Goal: Task Accomplishment & Management: Use online tool/utility

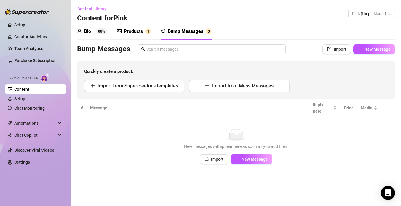
click at [96, 28] on div "Bio 88%" at bounding box center [92, 31] width 30 height 7
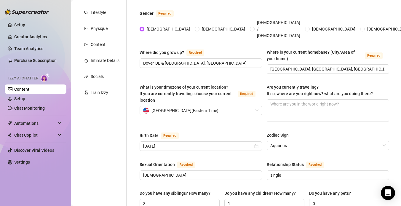
scroll to position [82, 0]
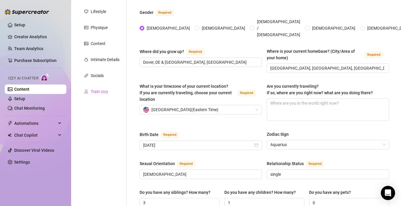
click at [102, 88] on div "Train Izzy" at bounding box center [99, 91] width 17 height 7
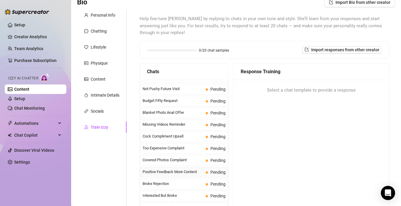
scroll to position [21, 0]
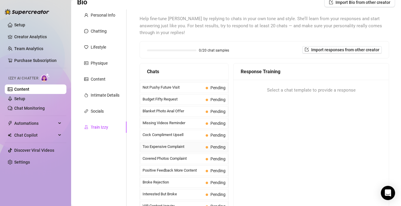
click at [175, 147] on span "Too Expensive Complaint" at bounding box center [173, 147] width 61 height 6
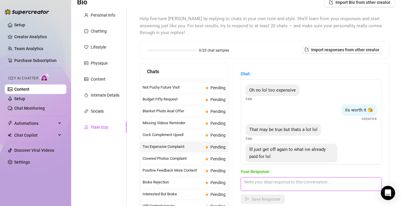
click at [272, 180] on textarea at bounding box center [311, 184] width 141 height 14
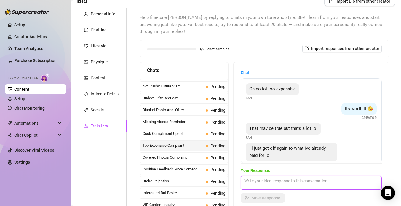
scroll to position [49, 0]
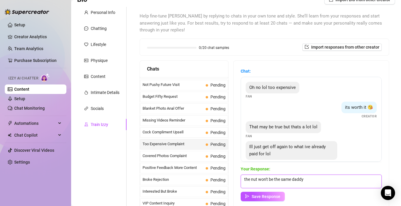
click at [279, 178] on textarea "the nut won't be the same daddy" at bounding box center [311, 182] width 141 height 14
type textarea "o"
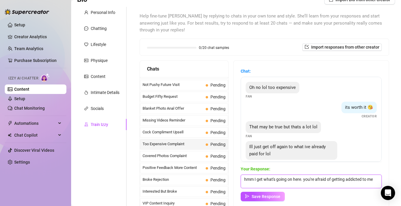
click at [263, 177] on textarea "hmm I get what's going on here. you're afraid of getting addicted to me" at bounding box center [311, 182] width 141 height 14
click at [377, 181] on textarea "hmm I see what's going on here. you're afraid of getting addicted to me" at bounding box center [311, 182] width 141 height 14
type textarea "hmm I see what's going on here. you're afraid of getting addicted to me😈"
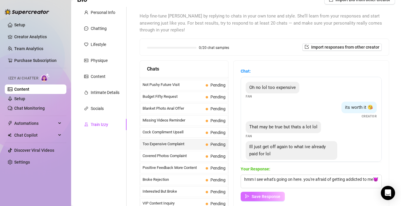
click at [266, 197] on span "Save Response" at bounding box center [266, 196] width 29 height 5
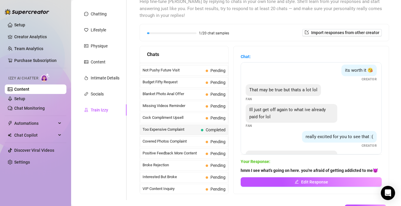
scroll to position [104, 0]
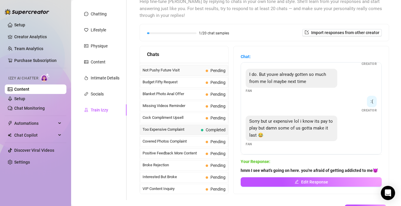
click at [197, 70] on span "Not Pushy Future Visit" at bounding box center [173, 70] width 61 height 6
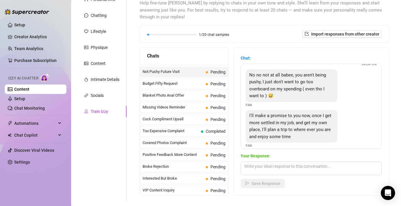
scroll to position [63, 0]
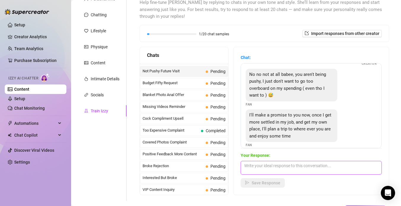
click at [278, 168] on textarea at bounding box center [311, 168] width 141 height 14
type textarea "aww babe you're too sweet i'm definitely holding you to that promise🥰"
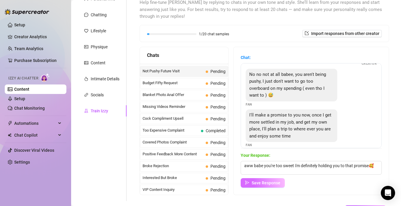
click at [257, 185] on span "Save Response" at bounding box center [266, 182] width 29 height 5
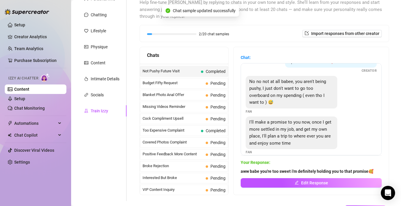
scroll to position [0, 0]
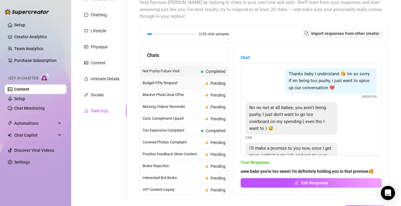
click at [194, 84] on span "Budget Fifty Request" at bounding box center [173, 83] width 61 height 6
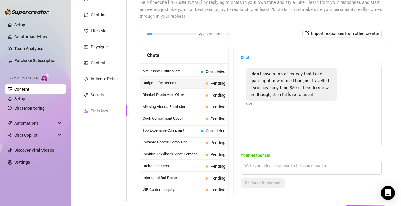
scroll to position [63, 0]
click at [250, 126] on div "I don't have a ton of money that I can spare right now since I had just travell…" at bounding box center [311, 106] width 141 height 85
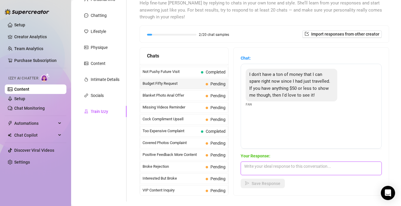
click at [261, 170] on textarea at bounding box center [311, 169] width 141 height 14
type textarea "No worries😌 what are you into? I've got a lot of content"
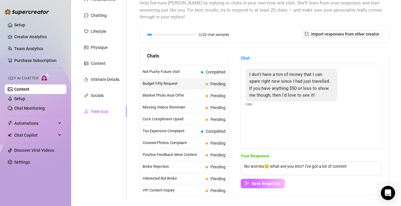
click at [256, 183] on span "Save Response" at bounding box center [266, 183] width 29 height 5
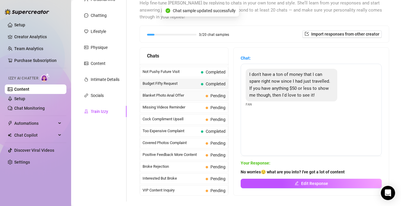
click at [214, 95] on span "Pending" at bounding box center [217, 95] width 15 height 5
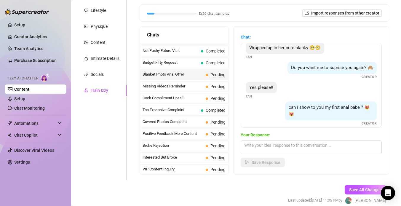
scroll to position [70, 0]
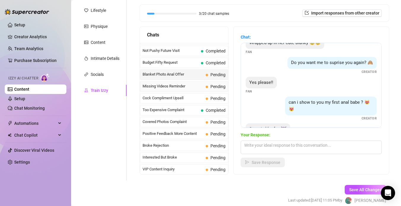
click at [183, 86] on span "Missing Videos Reminder" at bounding box center [173, 86] width 61 height 6
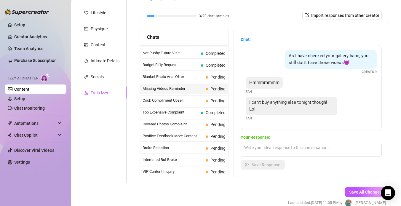
scroll to position [80, 0]
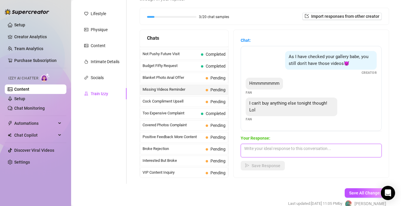
click at [249, 146] on textarea at bounding box center [311, 151] width 141 height 14
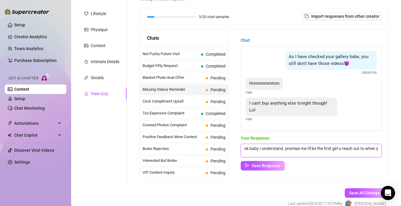
scroll to position [0, 0]
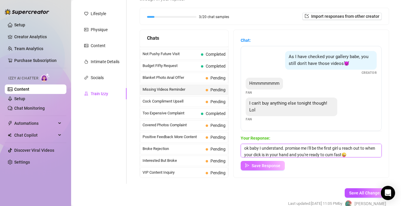
type textarea "ok baby I understand. promise me I'll be the first girl u reach out to when you…"
click at [268, 164] on span "Save Response" at bounding box center [266, 165] width 29 height 5
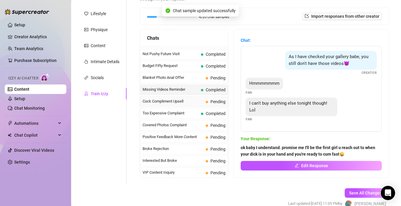
click at [196, 101] on span "Cock Compliment Upsell" at bounding box center [173, 101] width 61 height 6
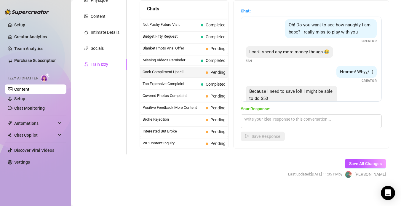
scroll to position [140, 0]
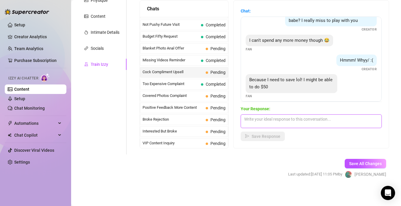
click at [257, 122] on textarea at bounding box center [311, 121] width 141 height 14
type textarea ";"
click at [274, 121] on textarea "let's get into it!" at bounding box center [311, 121] width 141 height 14
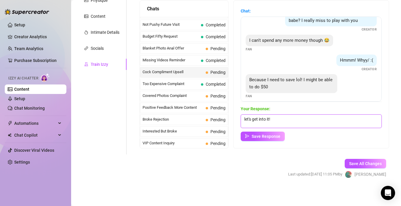
click at [274, 121] on textarea "let's get into it!" at bounding box center [311, 121] width 141 height 14
type textarea "let's get into it then baby!"
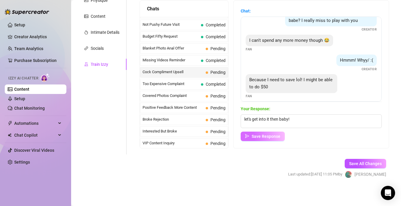
click at [266, 135] on span "Save Response" at bounding box center [266, 136] width 29 height 5
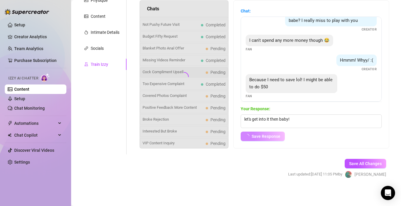
scroll to position [137, 0]
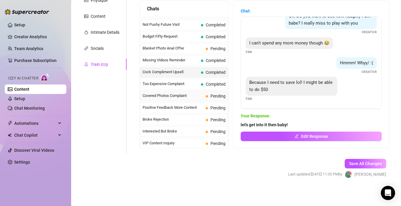
click at [197, 95] on span "Covered Photos Complaint" at bounding box center [173, 96] width 61 height 6
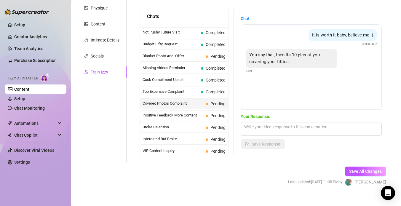
scroll to position [106, 0]
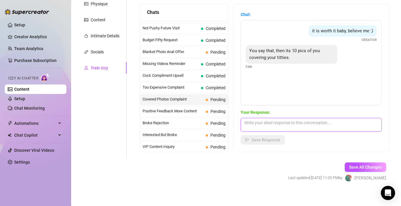
click at [260, 125] on textarea at bounding box center [311, 125] width 141 height 14
click at [185, 64] on span "Missing Videos Reminder" at bounding box center [171, 64] width 56 height 6
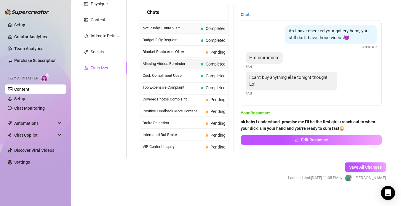
click at [203, 30] on span "Completed" at bounding box center [213, 28] width 25 height 7
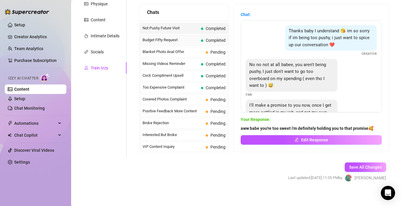
click at [191, 41] on span "Budget Fifty Request" at bounding box center [171, 40] width 56 height 6
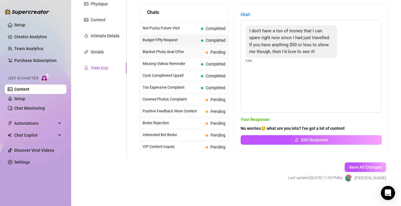
click at [188, 51] on span "Blanket Photo Anal Offer" at bounding box center [173, 52] width 61 height 6
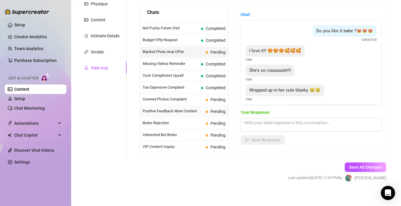
click at [159, 112] on span "Positive Feedback More Content" at bounding box center [173, 111] width 61 height 6
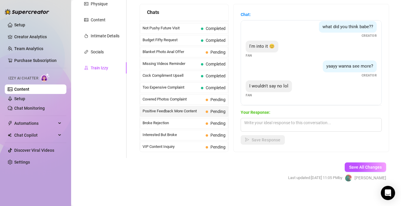
scroll to position [108, 0]
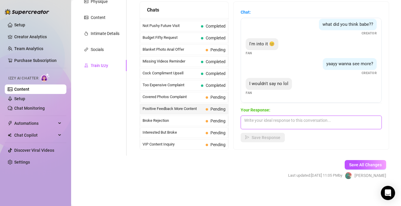
click at [254, 122] on textarea at bounding box center [311, 123] width 141 height 14
type textarea "what are u into? what turns you on😏"
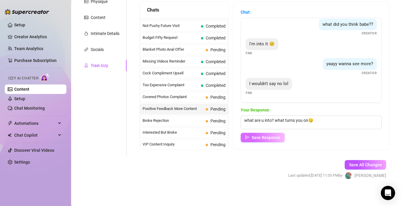
click at [256, 137] on span "Save Response" at bounding box center [266, 137] width 29 height 5
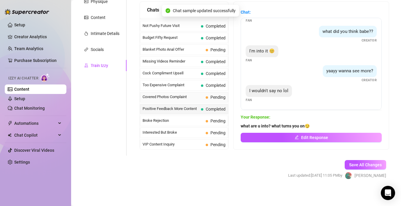
scroll to position [17, 0]
click at [187, 120] on span "Broke Rejection" at bounding box center [173, 121] width 61 height 6
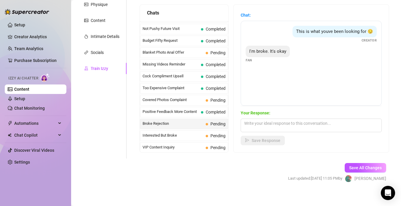
scroll to position [109, 0]
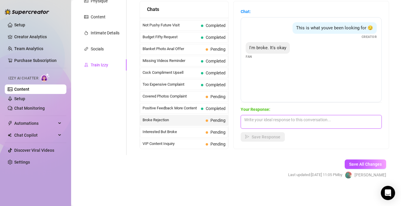
click at [260, 120] on textarea at bounding box center [311, 122] width 141 height 14
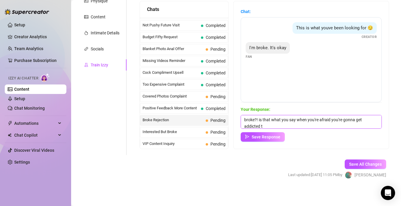
scroll to position [0, 0]
type textarea "broke?! is that what you say when you're afraid you're gonna get addicted to me?"
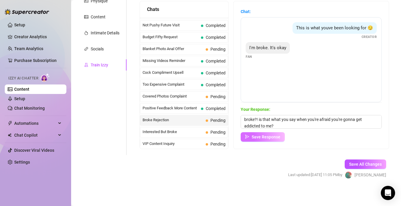
click at [253, 136] on span "Save Response" at bounding box center [266, 137] width 29 height 5
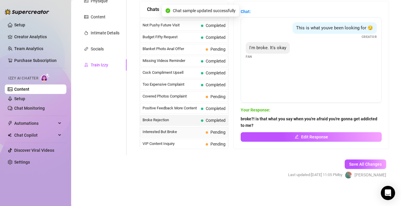
click at [196, 132] on span "Interested But Broke" at bounding box center [173, 132] width 61 height 6
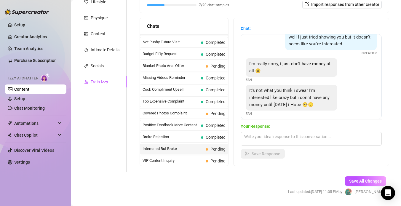
scroll to position [12, 0]
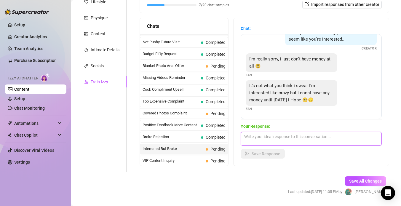
click at [277, 135] on textarea at bounding box center [311, 139] width 141 height 14
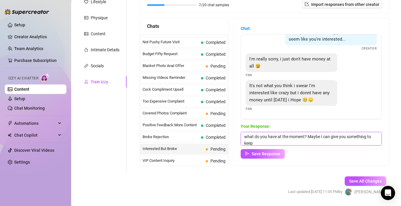
scroll to position [0, 0]
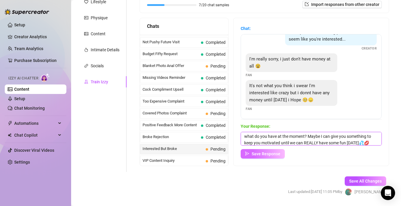
type textarea "what do you have at the moment? Maybe I can give you something to keep you moti…"
click at [252, 154] on span "Save Response" at bounding box center [266, 153] width 29 height 5
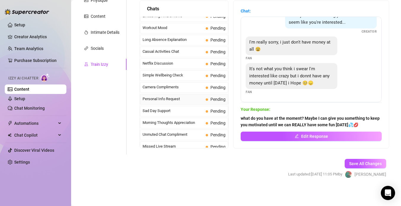
scroll to position [532, 0]
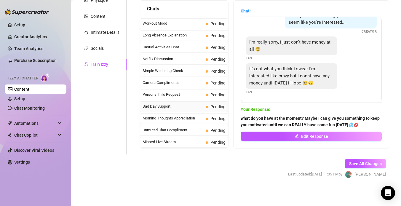
click at [189, 104] on span "Sad Day Support" at bounding box center [173, 106] width 61 height 6
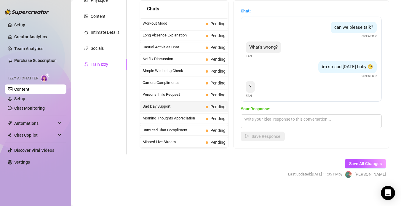
scroll to position [4, 0]
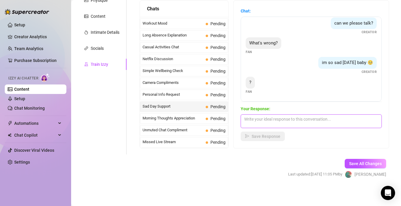
click at [264, 122] on textarea at bounding box center [311, 121] width 141 height 14
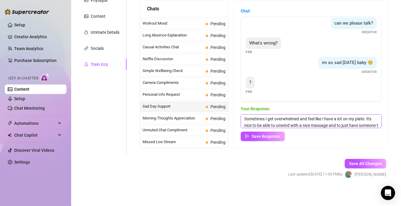
scroll to position [7, 0]
type textarea "Sometimes I get overwhelmed and feel like I have a lot on my plate. It's nice t…"
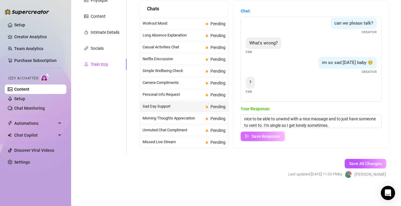
click at [250, 133] on button "Save Response" at bounding box center [263, 136] width 44 height 9
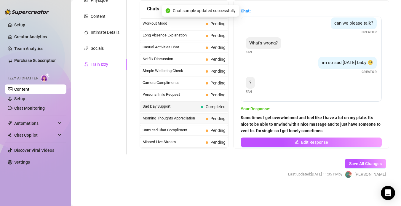
click at [194, 115] on div "Morning Thoughts Appreciation Pending" at bounding box center [184, 118] width 88 height 11
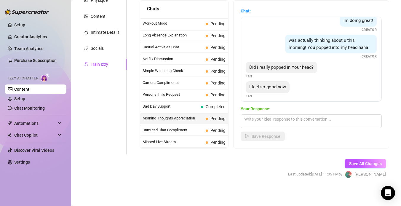
scroll to position [51, 0]
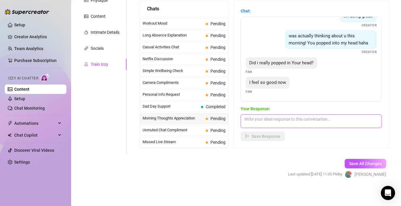
click at [250, 121] on textarea at bounding box center [311, 121] width 141 height 14
type textarea "Y"
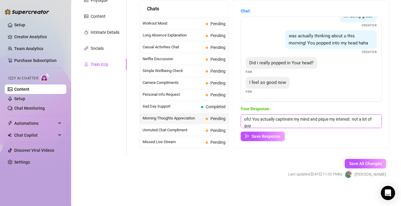
scroll to position [0, 0]
type textarea "ofc! You actually captivate my mind and pique my interest. not a lot of guys ha…"
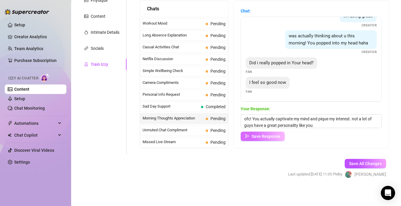
click at [251, 138] on button "Save Response" at bounding box center [263, 136] width 44 height 9
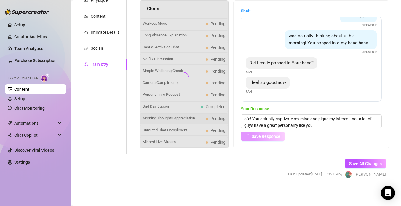
scroll to position [50, 0]
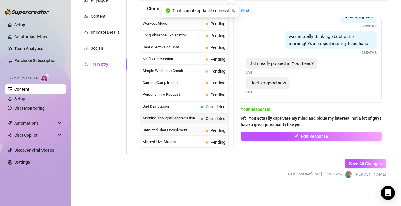
click at [175, 129] on span "Unmuted Chat Compliment" at bounding box center [173, 130] width 61 height 6
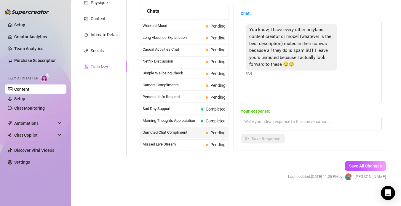
scroll to position [110, 0]
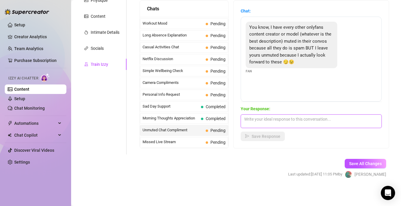
click at [262, 119] on textarea at bounding box center [311, 121] width 141 height 14
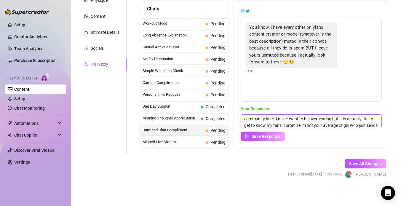
scroll to position [13, 0]
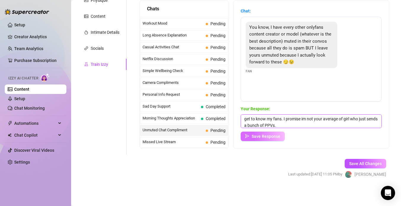
type textarea "aww thank youuuuu🥰💕✨😘 I really enjoy engaging with my community here. I never w…"
click at [260, 135] on span "Save Response" at bounding box center [266, 136] width 29 height 5
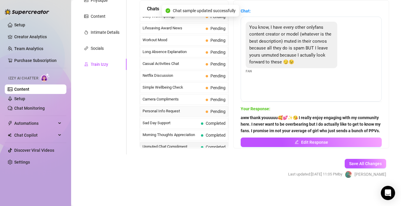
scroll to position [512, 0]
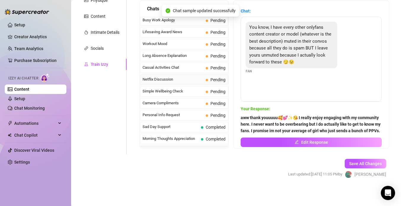
click at [197, 81] on span "Netflix Discussion" at bounding box center [173, 79] width 61 height 6
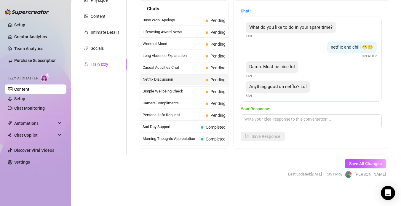
scroll to position [4, 0]
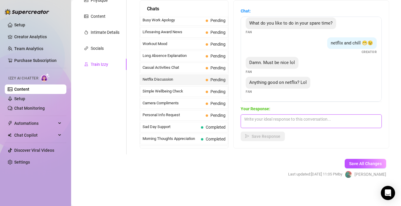
click at [249, 116] on textarea at bounding box center [311, 121] width 141 height 14
type textarea "I"
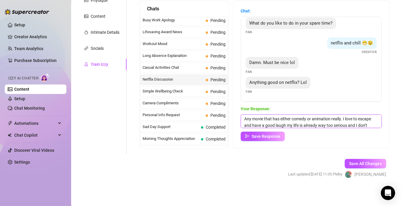
scroll to position [7, 0]
click at [322, 123] on textarea "Any movie that has either comedy or animation really. I love to escape and have…" at bounding box center [311, 121] width 141 height 14
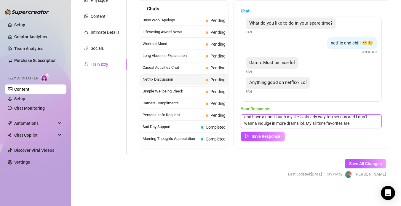
scroll to position [13, 0]
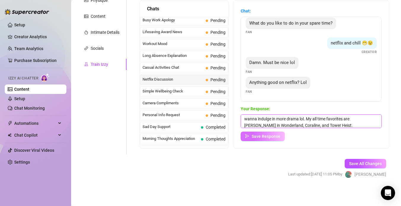
type textarea "Any movie that has either comedy or animation really. I love to escape and have…"
click at [271, 138] on span "Save Response" at bounding box center [266, 136] width 29 height 5
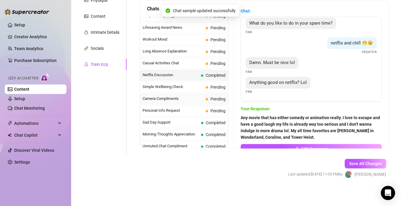
scroll to position [518, 0]
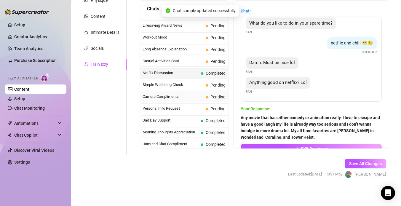
click at [171, 97] on span "Camera Compliments" at bounding box center [173, 97] width 61 height 6
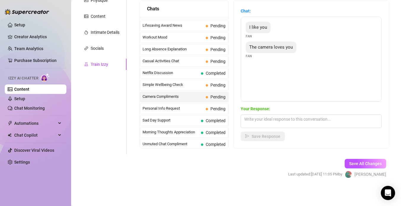
scroll to position [105, 0]
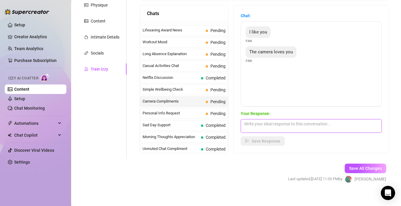
click at [256, 125] on textarea at bounding box center [311, 126] width 141 height 14
type textarea "I love being in front of the camera😜"
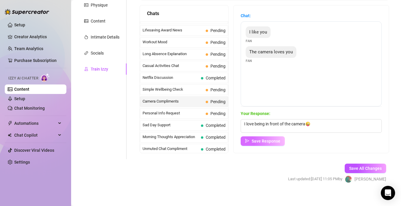
click at [249, 140] on icon "send" at bounding box center [247, 141] width 4 height 4
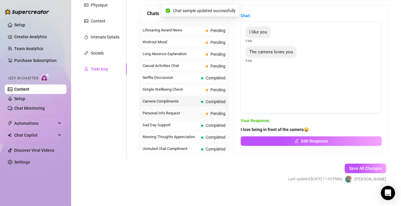
click at [174, 115] on span "Personal Info Request" at bounding box center [173, 113] width 61 height 6
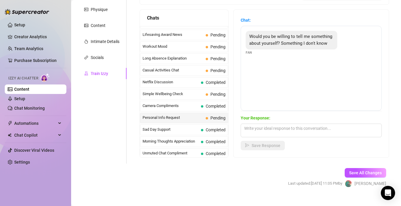
scroll to position [104, 0]
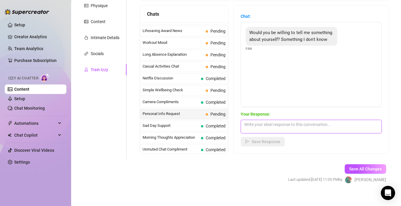
click at [252, 125] on textarea at bounding box center [311, 127] width 141 height 14
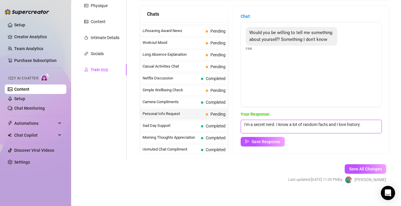
type textarea "I'm a secret nerd. I know a lot of random facts and I love history."
click at [253, 136] on div "Your Response: I'm a secret nerd. I know a lot of random facts and I love histo…" at bounding box center [311, 129] width 141 height 36
click at [252, 140] on span "Save Response" at bounding box center [266, 141] width 29 height 5
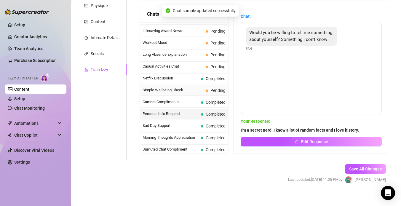
click at [213, 88] on span "Pending" at bounding box center [217, 90] width 15 height 5
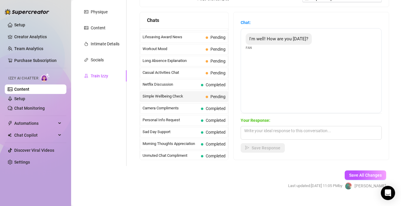
scroll to position [100, 0]
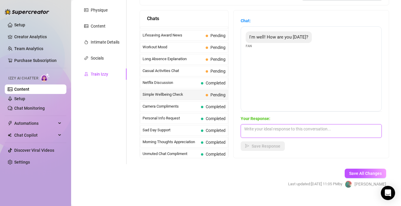
click at [261, 131] on textarea at bounding box center [311, 131] width 141 height 14
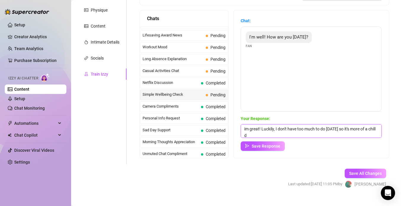
scroll to position [0, 0]
type textarea "im great! Luckily, I don't have too much to do [DATE] so it's more of a chill d…"
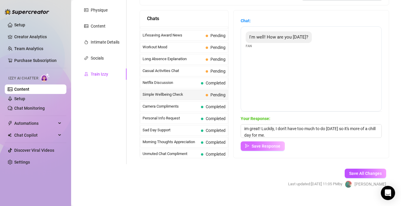
click at [255, 147] on span "Save Response" at bounding box center [266, 146] width 29 height 5
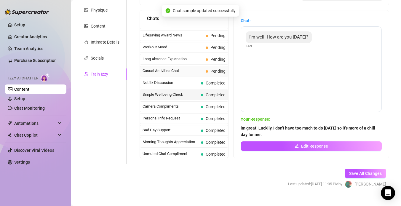
click at [215, 73] on span "Pending" at bounding box center [217, 71] width 15 height 5
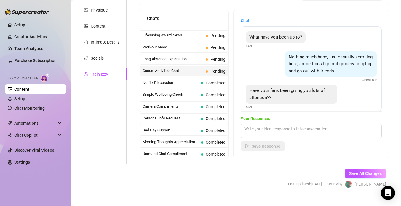
click at [300, 54] on div "Nothing much babe, just casually scrolling here, sometimes I go out grocery hop…" at bounding box center [331, 64] width 92 height 26
click at [298, 63] on span "Nothing much babe, just casually scrolling here, sometimes I go out grocery hop…" at bounding box center [331, 63] width 84 height 19
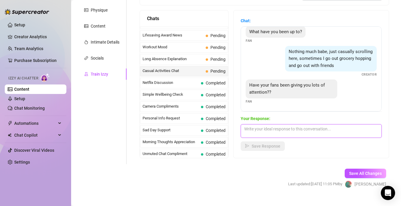
click at [253, 132] on textarea at bounding box center [311, 131] width 141 height 14
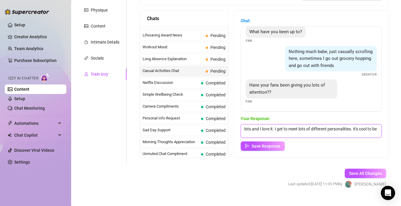
scroll to position [0, 0]
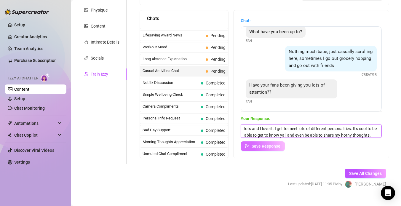
type textarea "lots and I love it. I get to meet lots of different personalities. It's cool to…"
click at [249, 146] on icon "send" at bounding box center [247, 146] width 4 height 4
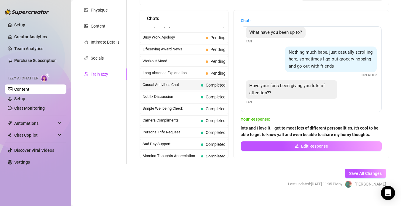
scroll to position [494, 0]
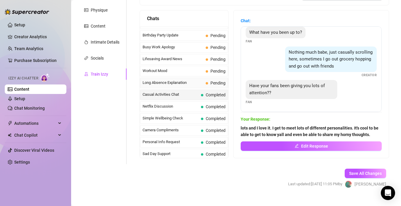
click at [218, 81] on span "Pending" at bounding box center [217, 83] width 15 height 5
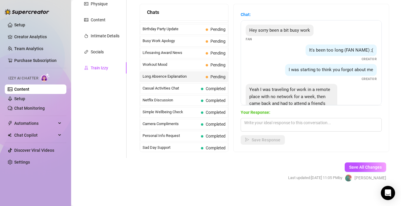
scroll to position [0, 0]
click at [258, 121] on textarea at bounding box center [311, 125] width 141 height 14
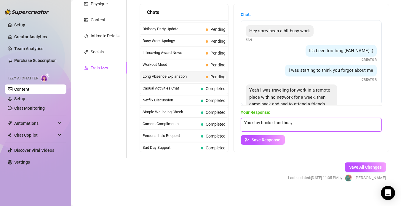
click at [297, 127] on textarea "You stay booked and busy" at bounding box center [311, 125] width 141 height 14
type textarea "You stay booked and busy! I see you Mr. President😌😆"
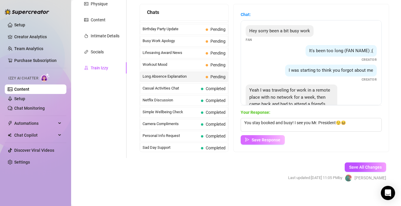
click at [269, 143] on button "Save Response" at bounding box center [263, 139] width 44 height 9
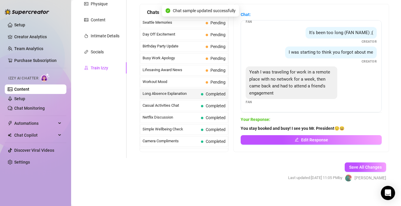
scroll to position [472, 0]
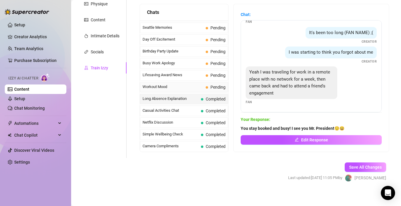
click at [201, 84] on div "Workout Mood Pending" at bounding box center [184, 87] width 88 height 11
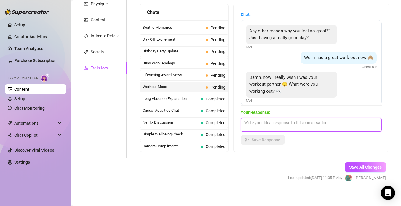
click at [260, 128] on textarea at bounding box center [311, 125] width 141 height 14
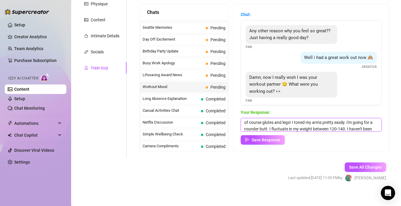
scroll to position [7, 0]
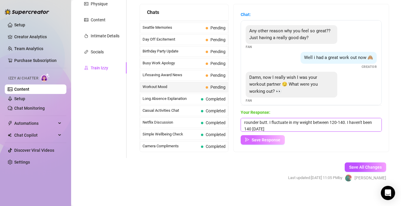
type textarea "of course glutes and legs! I toned my arms pretty easily. I'm going for a round…"
click at [280, 138] on span "Save Response" at bounding box center [266, 140] width 29 height 5
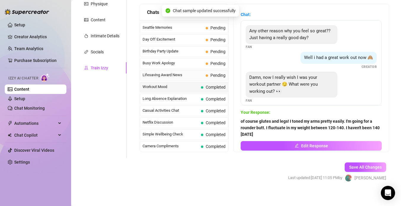
click at [193, 74] on span "Lifesaving Award News" at bounding box center [173, 75] width 61 height 6
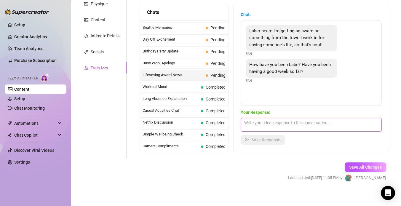
click at [271, 125] on textarea at bounding box center [311, 125] width 141 height 14
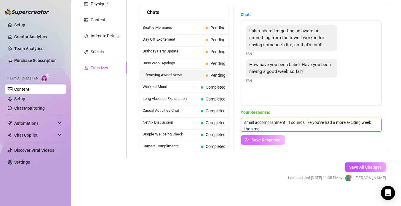
type textarea "That's great! You're a true hero!💋 You can't just skip past that like it's a sm…"
click at [278, 140] on span "Save Response" at bounding box center [266, 140] width 29 height 5
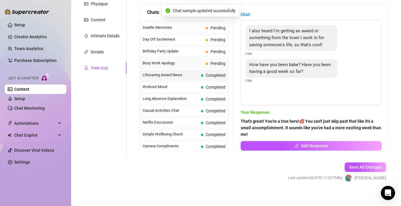
click at [206, 64] on span "Pending" at bounding box center [216, 63] width 20 height 7
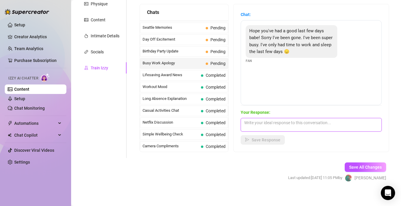
click at [252, 125] on textarea at bounding box center [311, 125] width 141 height 14
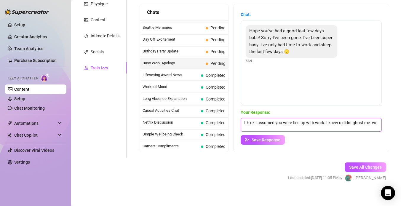
scroll to position [0, 0]
type textarea "It's ok I assumed you were tied up with work. I knew u didnt ghost me. we were …"
click at [260, 134] on div "Your Response: It's ok I assumed you were tied up with work. I knew u didnt gho…" at bounding box center [311, 127] width 141 height 36
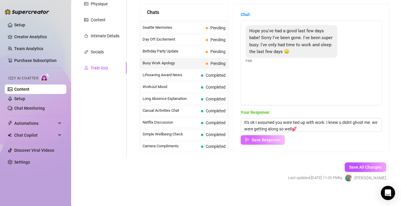
click at [259, 139] on span "Save Response" at bounding box center [266, 140] width 29 height 5
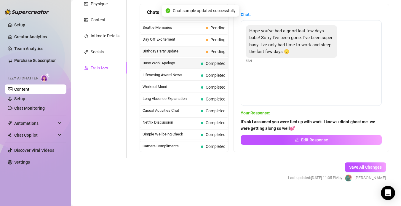
click at [201, 51] on span "Birthday Party Update" at bounding box center [173, 51] width 61 height 6
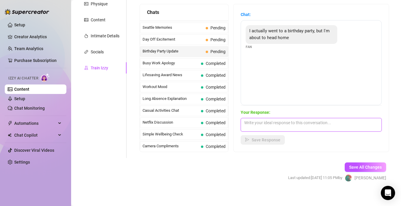
click at [259, 121] on textarea at bounding box center [311, 125] width 141 height 14
type textarea "did they have cake?"
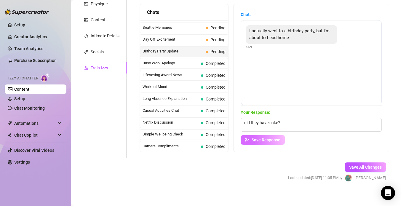
click at [260, 141] on span "Save Response" at bounding box center [266, 140] width 29 height 5
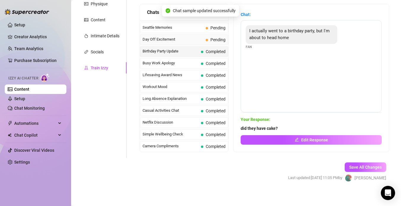
click at [178, 38] on span "Day Off Excitement" at bounding box center [173, 39] width 61 height 6
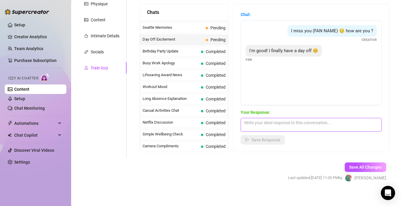
click at [251, 127] on textarea at bounding box center [311, 125] width 141 height 14
type textarea "W"
type textarea "wyd on your day off? spending it with me😏?"
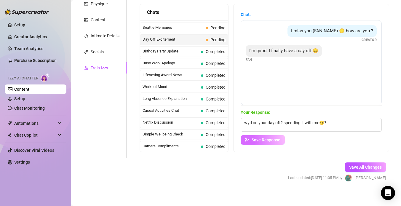
click at [275, 143] on button "Save Response" at bounding box center [263, 139] width 44 height 9
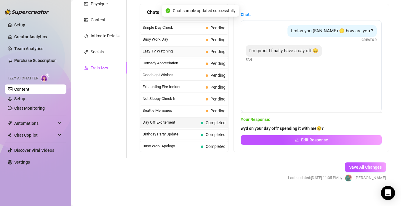
scroll to position [386, 0]
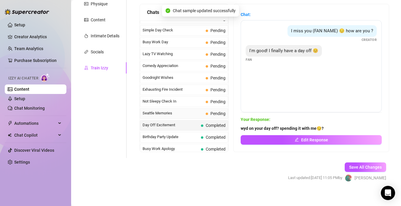
click at [187, 113] on span "Seattle Memories" at bounding box center [173, 113] width 61 height 6
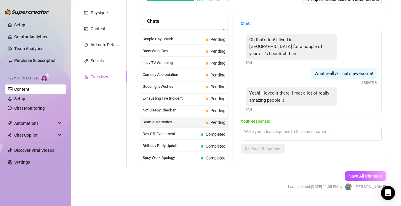
scroll to position [103, 0]
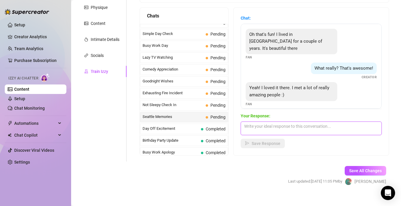
click at [260, 125] on textarea at bounding box center [311, 129] width 141 height 14
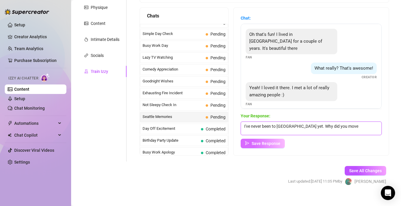
type textarea "I've never been to [GEOGRAPHIC_DATA] yet. Why did you move"
click at [250, 142] on button "Save Response" at bounding box center [263, 143] width 44 height 9
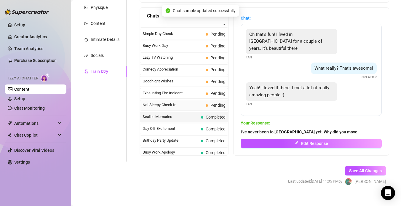
click at [191, 106] on span "Not Sleepy Check In" at bounding box center [173, 105] width 61 height 6
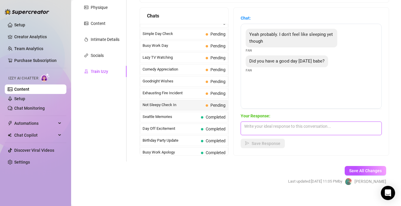
click at [278, 128] on textarea at bounding box center [311, 129] width 141 height 14
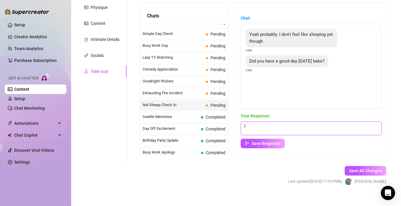
type textarea "i"
type textarea "my day was productive. what's got u up this late"
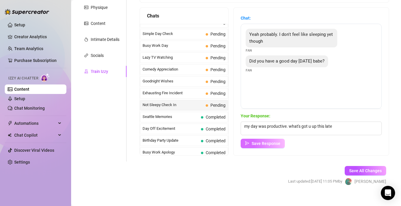
click at [262, 141] on span "Save Response" at bounding box center [266, 143] width 29 height 5
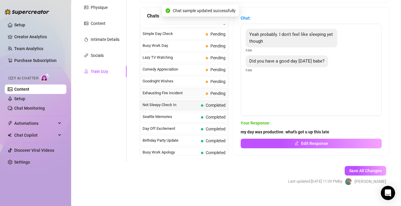
click at [185, 89] on div "Exhausting Fire Incident Pending" at bounding box center [184, 93] width 88 height 11
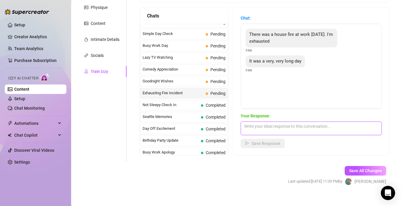
click at [251, 128] on textarea at bounding box center [311, 129] width 141 height 14
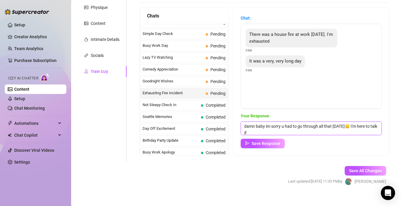
scroll to position [0, 0]
type textarea "damn baby im sorry u had to go through all that [DATE]😞 I'm here to talk if u w…"
click at [277, 143] on span "Save Response" at bounding box center [266, 143] width 29 height 5
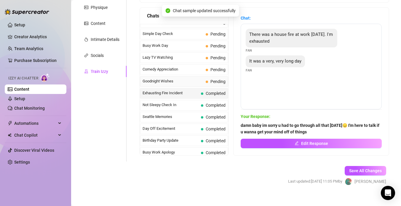
click at [187, 80] on span "Goodnight Wishes" at bounding box center [173, 81] width 61 height 6
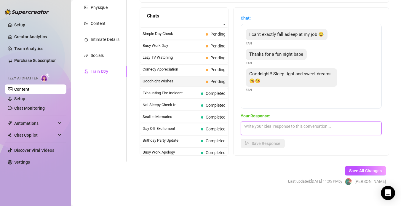
click at [256, 131] on textarea at bounding box center [311, 129] width 141 height 14
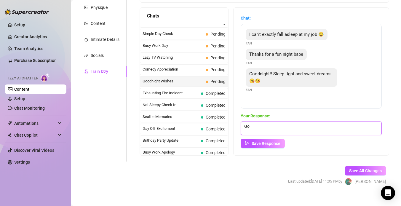
type textarea "G"
type textarea "Talk to u soon baby💤😘"
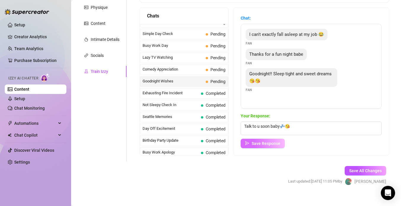
click at [279, 145] on span "Save Response" at bounding box center [266, 143] width 29 height 5
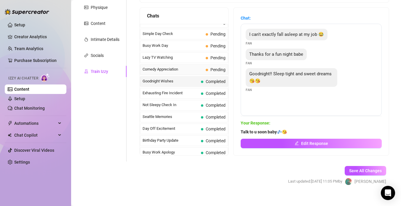
click at [195, 68] on span "Comedy Appreciation" at bounding box center [173, 69] width 61 height 6
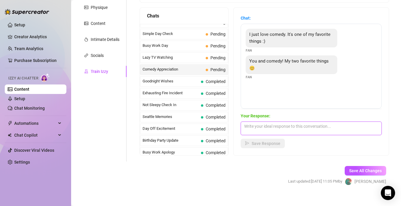
click at [277, 126] on textarea at bounding box center [311, 129] width 141 height 14
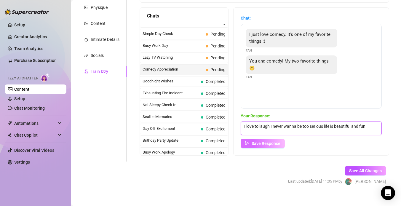
type textarea "I love to laugh I never wanna be too serious life is beautiful and fun"
click at [256, 146] on button "Save Response" at bounding box center [263, 143] width 44 height 9
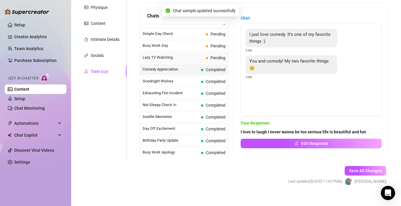
click at [189, 56] on span "Lazy TV Watching" at bounding box center [173, 58] width 61 height 6
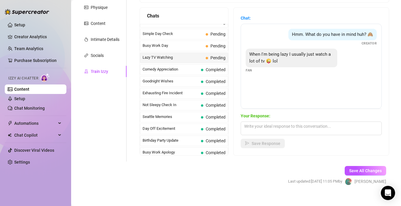
click at [260, 137] on div "Your Response: Save Response" at bounding box center [311, 131] width 141 height 36
click at [260, 128] on textarea at bounding box center [311, 129] width 141 height 14
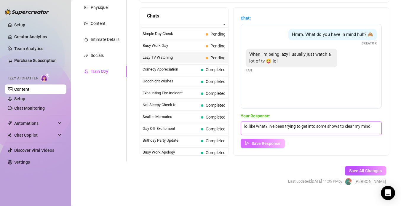
type textarea "lol like what? I've been trying to get into some shows to clear my mind."
click at [252, 141] on span "Save Response" at bounding box center [266, 143] width 29 height 5
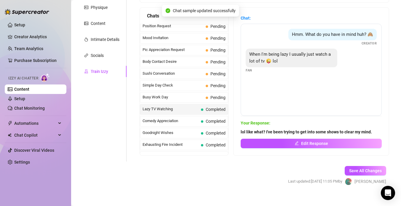
scroll to position [319, 0]
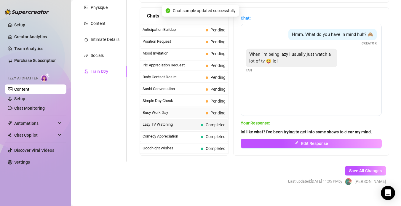
click at [211, 114] on span "Pending" at bounding box center [217, 113] width 15 height 5
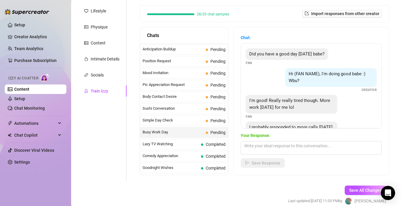
scroll to position [25, 0]
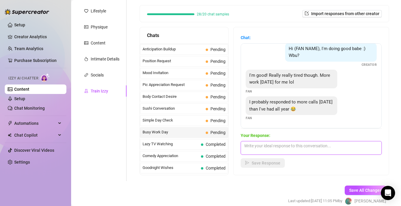
click at [251, 146] on textarea at bounding box center [311, 148] width 141 height 14
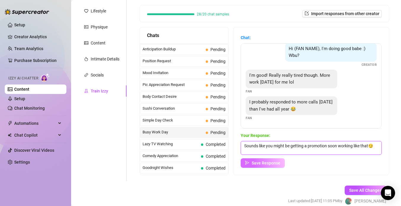
type textarea "Sounds like you might be getting a promotion soon working like that😏"
click at [263, 162] on span "Save Response" at bounding box center [266, 163] width 29 height 5
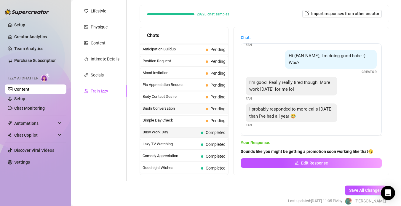
scroll to position [18, 0]
click at [193, 119] on span "Simple Day Check" at bounding box center [173, 120] width 61 height 6
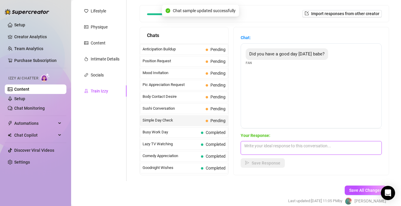
click at [253, 146] on textarea at bounding box center [311, 148] width 141 height 14
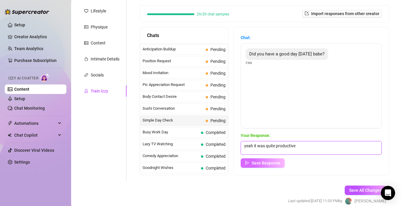
type textarea "yeah it was quite productive"
click at [271, 163] on span "Save Response" at bounding box center [266, 163] width 29 height 5
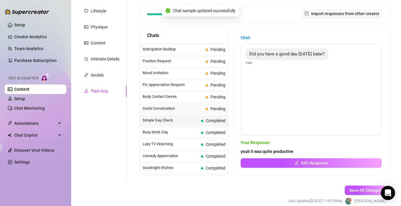
click at [199, 105] on div "Sushi Conversation Pending" at bounding box center [184, 108] width 88 height 11
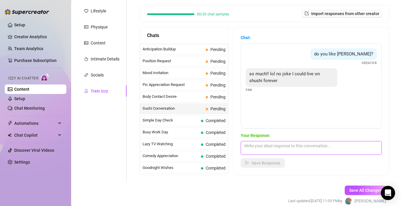
click at [248, 142] on textarea at bounding box center [311, 148] width 141 height 14
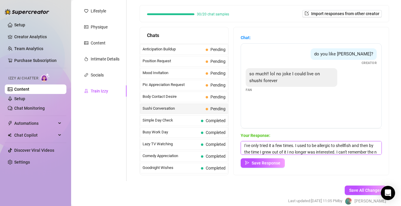
scroll to position [7, 0]
type textarea "I've only tried it a few times. I used to be allergic to shellfish and then by …"
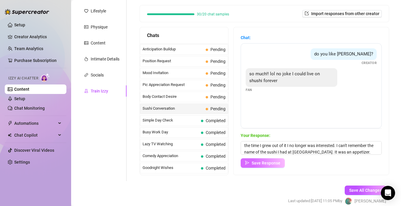
click at [254, 163] on span "Save Response" at bounding box center [266, 163] width 29 height 5
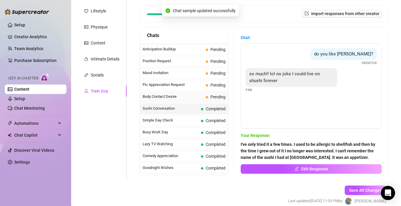
click at [202, 94] on span "Body Contact Desire" at bounding box center [173, 97] width 61 height 6
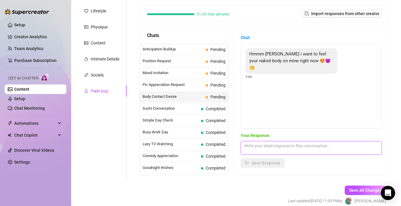
click at [258, 144] on textarea at bounding box center [311, 148] width 141 height 14
type textarea "What would you do to me first baby👀💦"
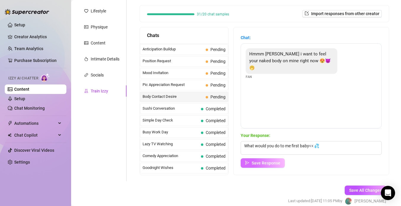
click at [271, 161] on span "Save Response" at bounding box center [266, 163] width 29 height 5
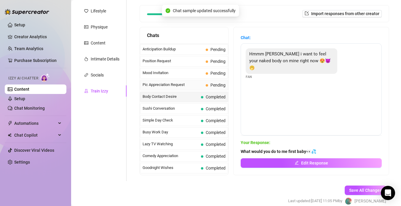
click at [191, 82] on span "Pic Appreciation Request" at bounding box center [173, 85] width 61 height 6
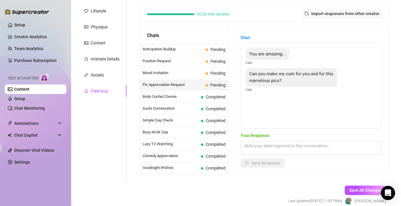
click at [287, 139] on div "Your Response: Save Response" at bounding box center [311, 150] width 141 height 36
click at [275, 149] on textarea at bounding box center [311, 148] width 141 height 14
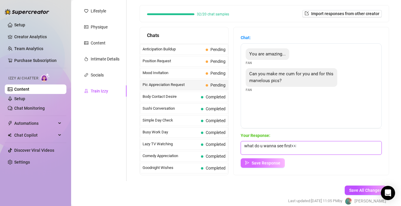
type textarea "what do u wanna see first👀"
click at [273, 166] on button "Save Response" at bounding box center [263, 162] width 44 height 9
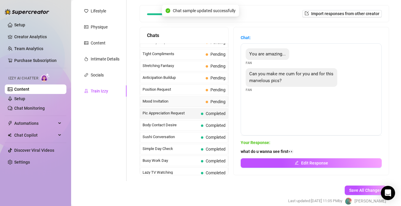
scroll to position [288, 0]
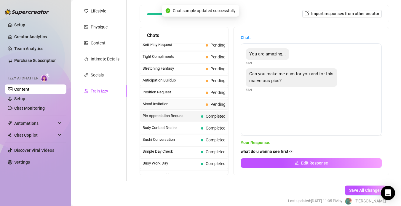
click at [191, 106] on span "Mood Invitation" at bounding box center [173, 104] width 61 height 6
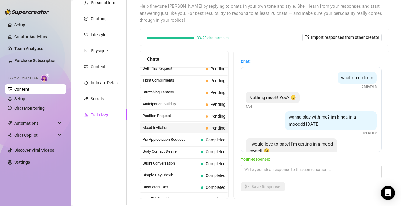
scroll to position [18, 0]
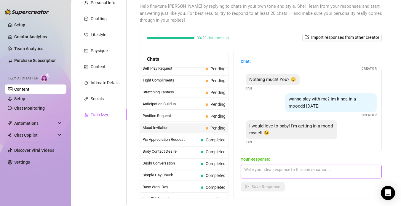
click at [250, 172] on textarea at bounding box center [311, 172] width 141 height 14
type textarea "Guess where my hands are rn...."
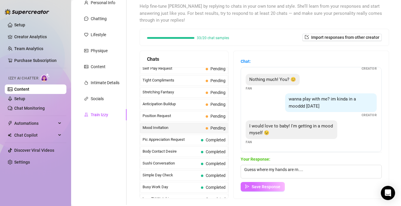
click at [275, 183] on button "Save Response" at bounding box center [263, 186] width 44 height 9
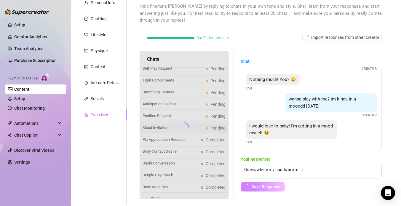
scroll to position [11, 0]
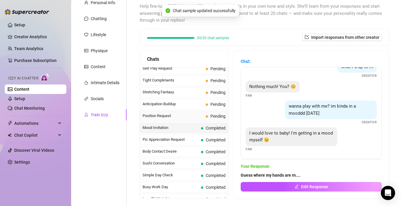
click at [187, 114] on span "Position Request" at bounding box center [173, 116] width 61 height 6
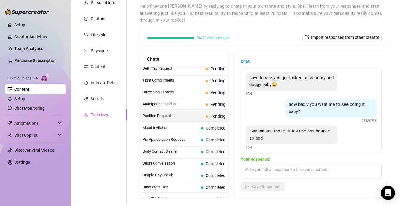
scroll to position [5, 0]
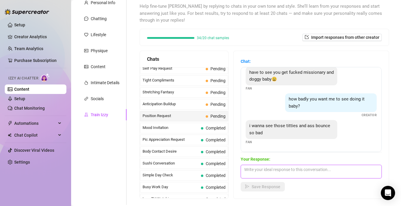
click at [263, 167] on textarea at bounding box center [311, 172] width 141 height 14
click at [271, 170] on textarea at bounding box center [311, 172] width 141 height 14
type textarea "u gonna loveee that i'm all natural too. everything is real😌"
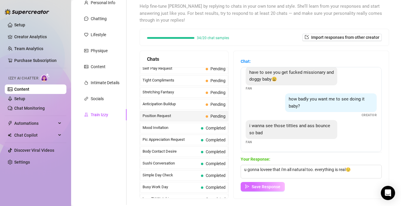
click at [268, 182] on button "Save Response" at bounding box center [263, 186] width 44 height 9
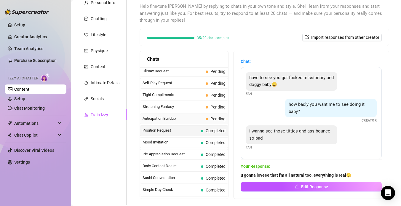
scroll to position [274, 0]
click at [186, 120] on span "Anticipation Buildup" at bounding box center [173, 119] width 61 height 6
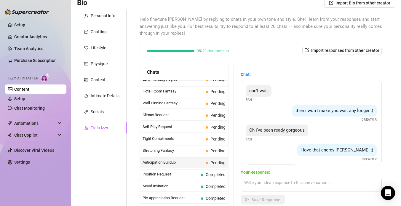
scroll to position [24, 0]
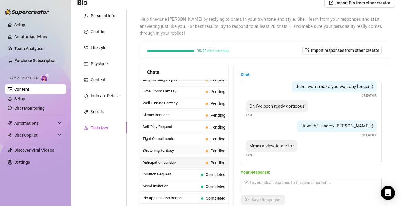
click at [180, 148] on span "Stretching Fantasy" at bounding box center [173, 151] width 61 height 6
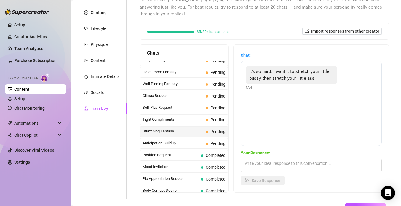
scroll to position [66, 0]
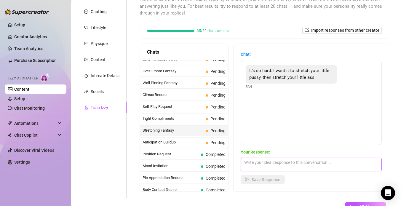
click at [265, 165] on textarea at bounding box center [311, 165] width 141 height 14
type textarea "I"
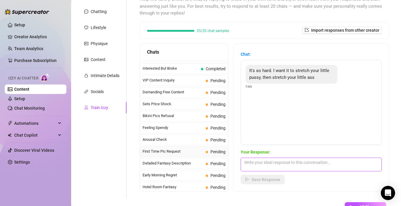
scroll to position [127, 0]
click at [196, 116] on span "Bikini Pics Refusal" at bounding box center [173, 116] width 61 height 6
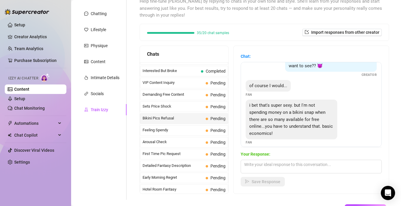
scroll to position [26, 0]
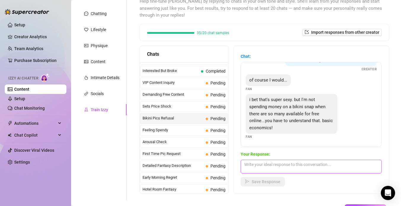
click at [271, 161] on textarea at bounding box center [311, 167] width 141 height 14
type textarea "w"
type textarea "a"
type textarea "you don't think im worth it?"
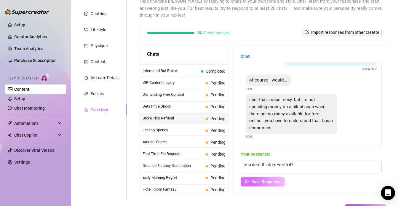
click at [261, 180] on span "Save Response" at bounding box center [266, 181] width 29 height 5
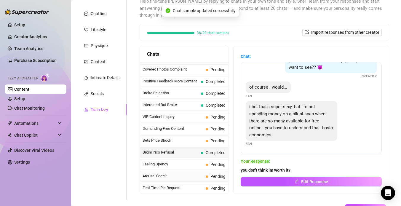
scroll to position [91, 0]
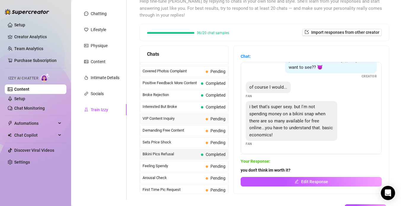
click at [206, 118] on span at bounding box center [207, 119] width 2 height 2
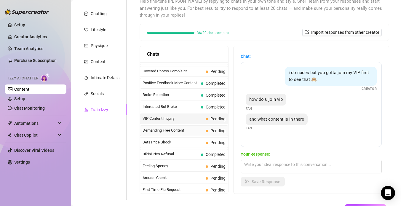
click at [209, 126] on div "Demanding Free Content Pending" at bounding box center [184, 130] width 88 height 11
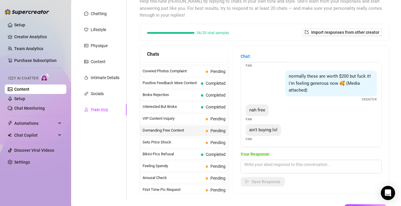
scroll to position [58, 0]
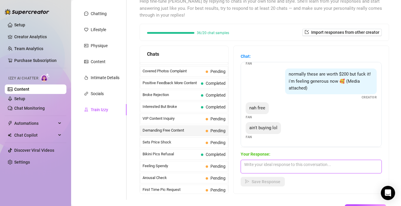
click at [261, 171] on textarea at bounding box center [311, 167] width 141 height 14
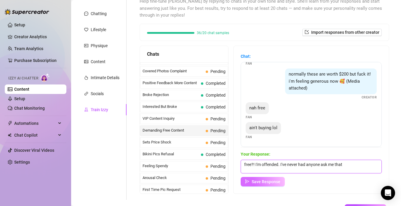
type textarea "free?! I'm offended. I've never had anyone ask me that"
click at [268, 182] on span "Save Response" at bounding box center [266, 181] width 29 height 5
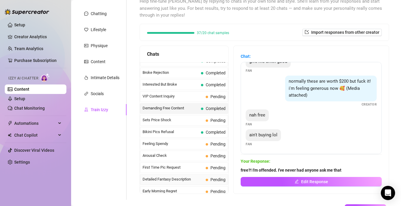
scroll to position [117, 0]
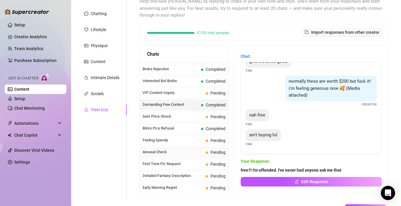
click at [185, 152] on span "Arousal Check" at bounding box center [173, 152] width 61 height 6
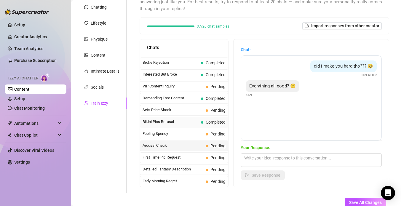
scroll to position [118, 0]
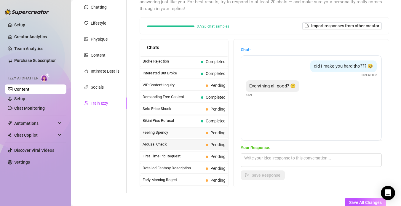
click at [173, 133] on span "Feeling Spendy" at bounding box center [173, 133] width 61 height 6
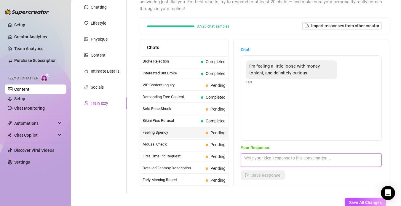
click at [257, 162] on textarea at bounding box center [311, 160] width 141 height 14
type textarea "tell me how I can please u daddy😌"
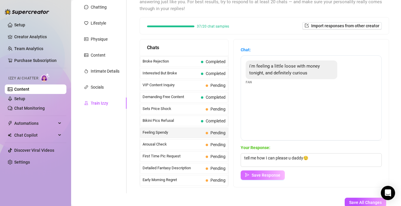
click at [273, 177] on button "Save Response" at bounding box center [263, 174] width 44 height 9
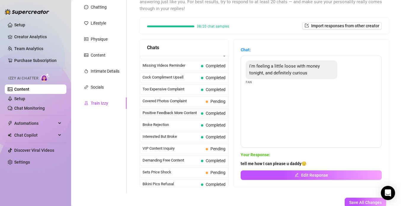
scroll to position [54, 0]
click at [193, 100] on span "Covered Photos Complaint" at bounding box center [173, 102] width 61 height 6
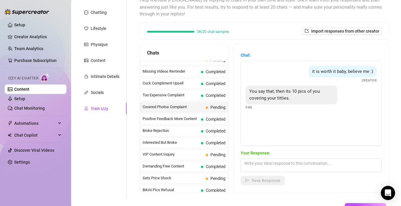
scroll to position [66, 0]
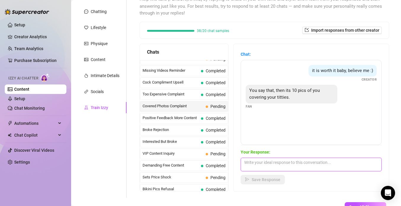
click at [257, 162] on textarea at bounding box center [311, 165] width 141 height 14
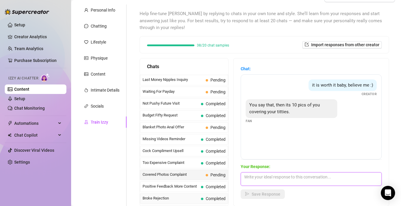
scroll to position [51, 0]
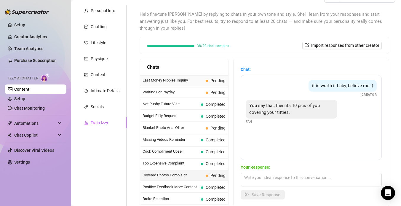
click at [198, 81] on span "Last Money Nipples Inquiry" at bounding box center [173, 80] width 61 height 6
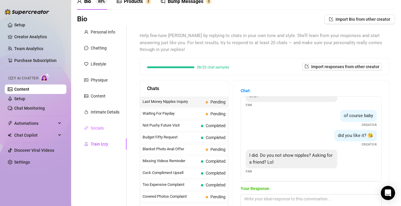
scroll to position [20, 0]
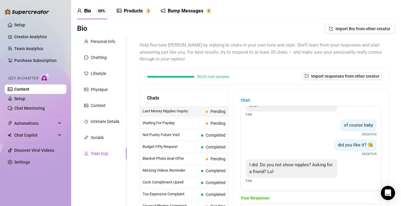
click at [138, 11] on div "Products" at bounding box center [133, 10] width 19 height 7
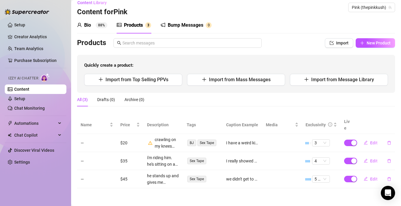
scroll to position [0, 0]
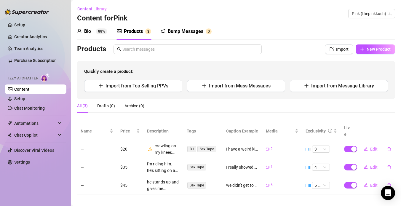
click at [184, 30] on div "Bump Messages" at bounding box center [186, 31] width 36 height 7
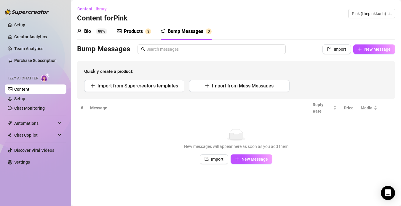
click at [135, 33] on div "Products" at bounding box center [133, 31] width 19 height 7
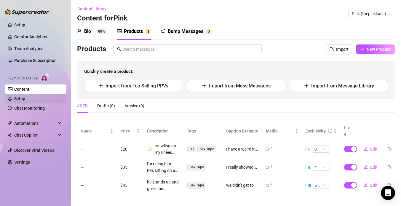
click at [25, 100] on link "Setup" at bounding box center [19, 98] width 11 height 5
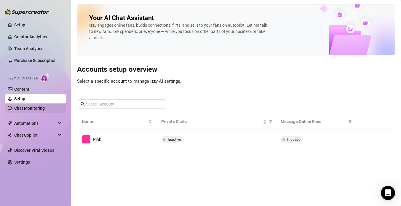
click at [32, 110] on link "Chat Monitoring" at bounding box center [29, 108] width 31 height 5
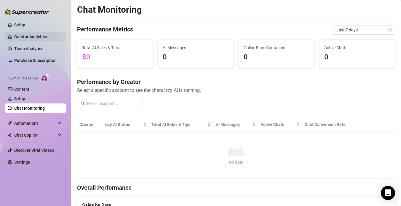
click at [42, 37] on link "Creator Analytics" at bounding box center [37, 36] width 47 height 9
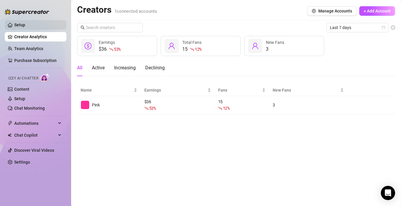
click at [25, 26] on link "Setup" at bounding box center [19, 25] width 11 height 5
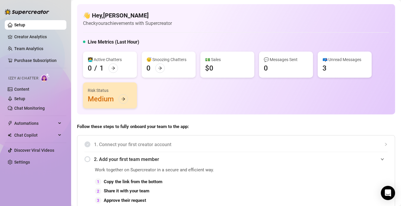
click at [120, 103] on div "Risk Status Medium" at bounding box center [110, 95] width 54 height 26
click at [121, 95] on div at bounding box center [123, 98] width 9 height 9
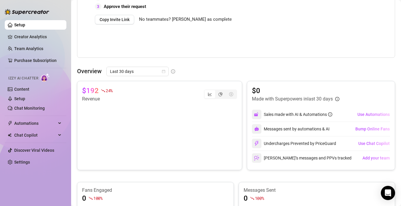
scroll to position [193, 0]
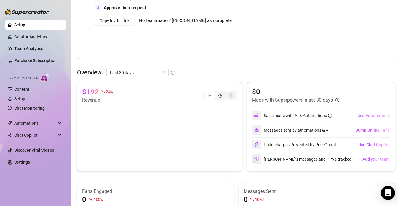
click at [365, 114] on span "Use Automations" at bounding box center [373, 115] width 32 height 5
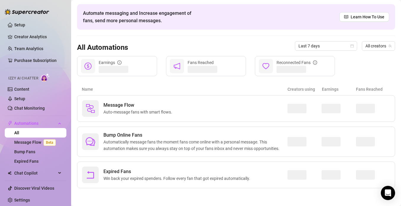
scroll to position [21, 0]
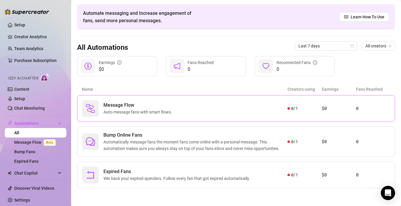
click at [304, 102] on div "Message Flow Auto-message fans with smart flows. 0 / 1 $0 0" at bounding box center [236, 108] width 318 height 27
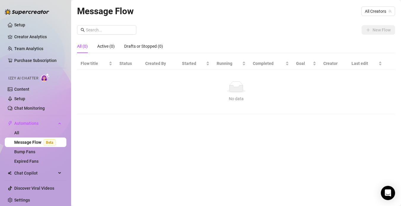
click at [338, 23] on div "Message Flow All Creators New Flow All (0) Active (0) Drafts or Stopped (0) Flo…" at bounding box center [236, 96] width 318 height 184
click at [368, 10] on span "All Creators" at bounding box center [378, 11] width 27 height 9
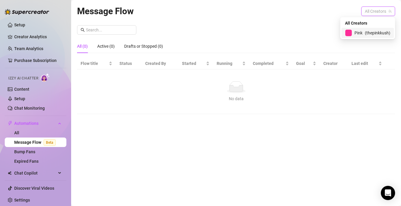
click at [359, 29] on div "Pink ( thepinkkush )" at bounding box center [367, 32] width 45 height 7
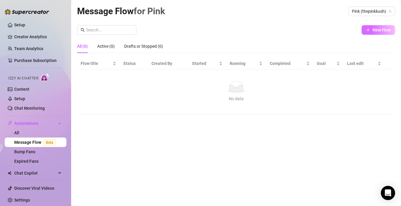
click at [371, 28] on button "New Flow" at bounding box center [378, 29] width 33 height 9
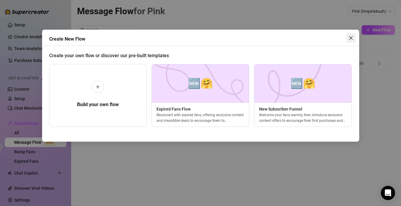
click at [351, 36] on icon "close" at bounding box center [351, 38] width 5 height 5
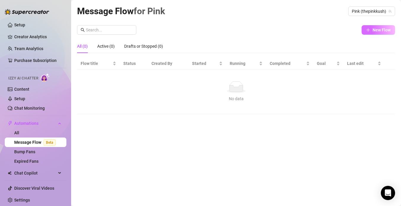
click at [380, 29] on span "New Flow" at bounding box center [382, 30] width 18 height 5
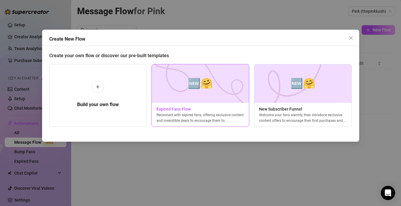
click at [214, 116] on div "Reconnect with expired fans, offering exclusive content and irresistible deals …" at bounding box center [200, 117] width 97 height 11
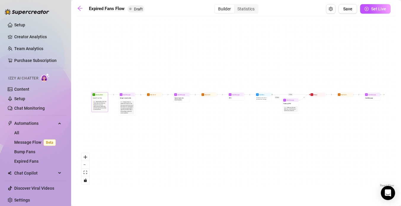
click at [94, 100] on div "Note: Start the flow when the Follow-Back bot follows an Expired Fan. Get your …" at bounding box center [99, 106] width 15 height 12
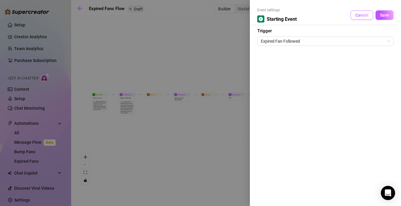
click at [366, 13] on span "Cancel" at bounding box center [361, 15] width 13 height 5
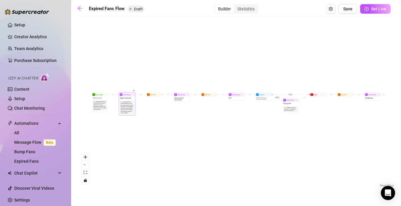
click at [127, 105] on div "Nudge the fan to resubscribe. Say you miss them and you'd love to have them bac…" at bounding box center [127, 107] width 13 height 12
click at [127, 96] on div "Nudge to resubscribe" at bounding box center [126, 98] width 15 height 4
type textarea "Nudge to resubscribe"
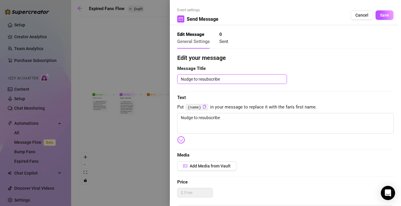
click at [212, 76] on textarea "Nudge to resubscribe" at bounding box center [232, 78] width 110 height 9
click at [195, 126] on textarea "Nudge to resubscribe" at bounding box center [285, 123] width 216 height 21
drag, startPoint x: 232, startPoint y: 118, endPoint x: 177, endPoint y: 117, distance: 54.8
click at [177, 117] on textarea "Nudge to resubscribe" at bounding box center [285, 123] width 216 height 21
type textarea "W"
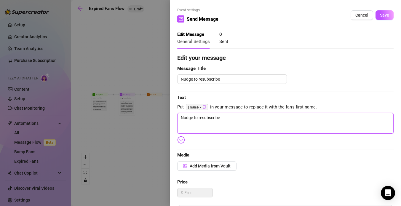
type textarea "W"
type textarea "Wh"
type textarea "Whe"
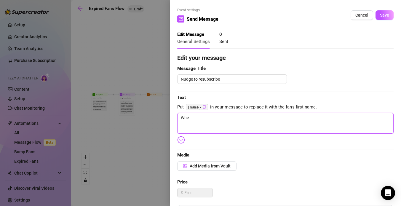
type textarea "Wher"
type textarea "Where"
type textarea "Where'"
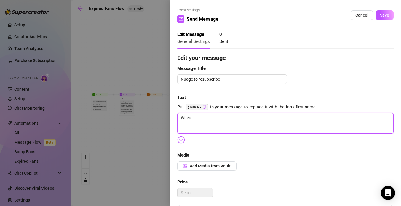
type textarea "Where'"
type textarea "Where'd"
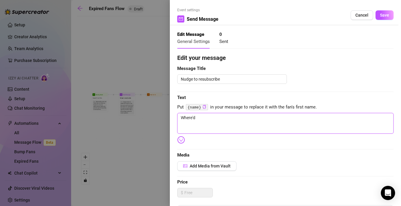
type textarea "Where'd y"
type textarea "Where'd yo"
type textarea "Where'd you"
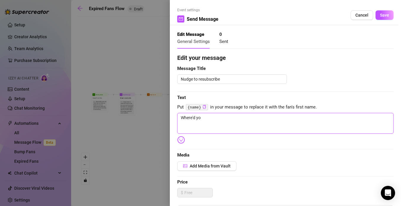
type textarea "Where'd you"
type textarea "Where'd you g"
type textarea "Where'd you go"
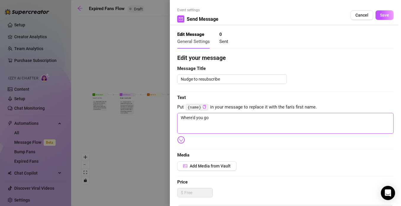
type textarea "Where'd you go?"
type textarea "Where'd you go??"
type textarea "Where'd you go???"
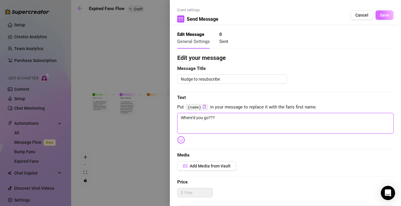
type textarea "Where'd you go???"
click at [389, 15] on span "Save" at bounding box center [384, 15] width 9 height 5
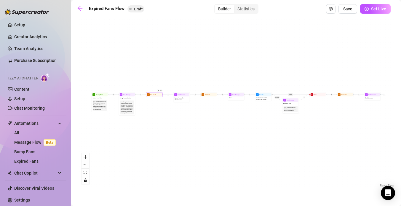
click at [158, 95] on div at bounding box center [158, 91] width 7 height 8
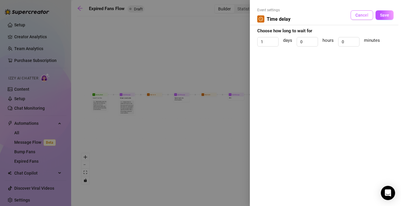
click at [357, 15] on span "Cancel" at bounding box center [361, 15] width 13 height 5
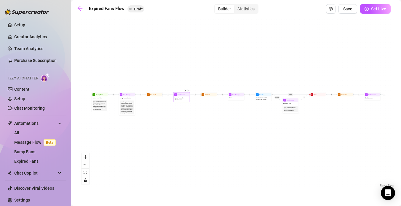
click at [186, 95] on div at bounding box center [186, 91] width 7 height 8
type textarea "Special promo for returning fans"
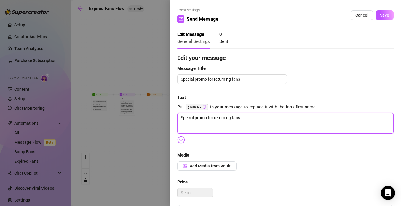
click at [208, 121] on textarea "Special promo for returning fans" at bounding box center [285, 123] width 216 height 21
type textarea "c"
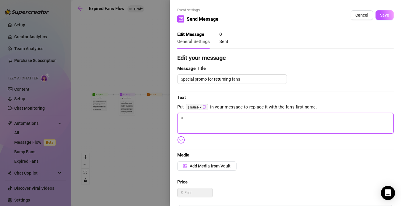
type textarea "cu"
type textarea "cum"
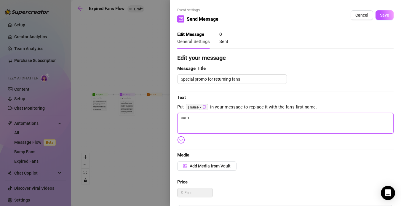
type textarea "cum"
type textarea "cum b"
type textarea "cum ba"
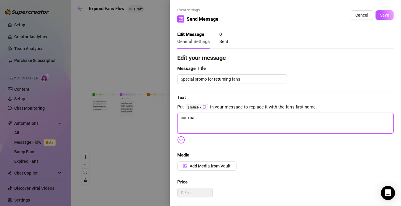
type textarea "cum bac"
type textarea "cum bacc"
type textarea "cum baccc"
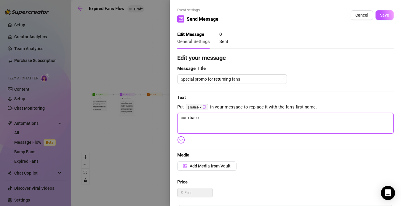
type textarea "cum baccc"
type textarea "cum bacccc"
type textarea "cum bacccc😝"
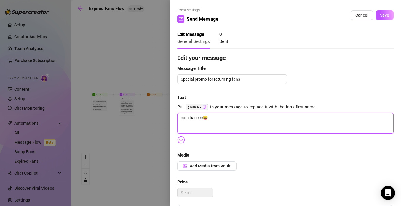
type textarea "cum bacccc😝"
click at [202, 119] on textarea "cum bacccc😝" at bounding box center [285, 123] width 216 height 21
type textarea "cum bacccck😝"
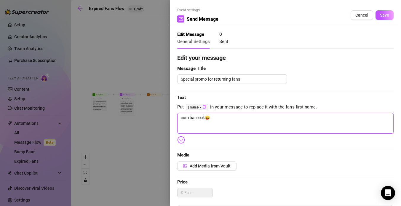
click at [229, 116] on textarea "cum bacccck😝" at bounding box center [285, 123] width 216 height 21
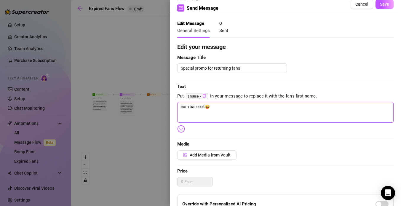
scroll to position [3, 0]
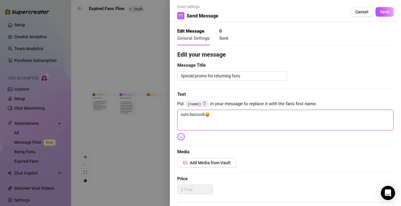
click at [206, 114] on textarea "cum bacccck😝" at bounding box center [285, 120] width 216 height 21
type textarea "cum bacccck 😝"
type textarea "cum bacccck I😝"
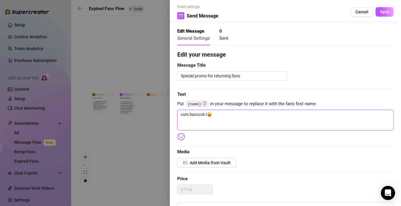
type textarea "cum bacccck I'😝"
type textarea "cum bacccck I'v😝"
type textarea "cum bacccck I've😝"
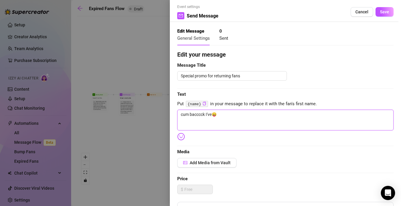
type textarea "cum bacccck I've 😝"
type textarea "cum bacccck I've g😝"
type textarea "cum bacccck I've go😝"
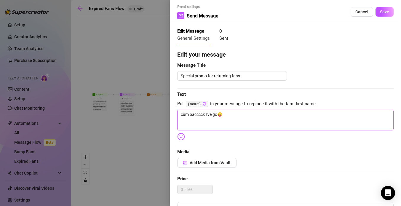
type textarea "cum bacccck I've got😝"
type textarea "cum bacccck I've got 😝"
type textarea "cum bacccck I've got. 😝"
type textarea "cum bacccck I've got.😝"
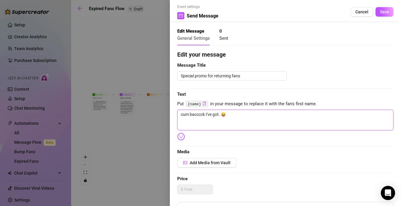
type textarea "cum bacccck I've got.😝"
type textarea "cum bacccck I've got😝"
type textarea "cum bacccck I've got 😝"
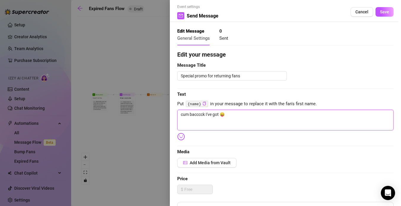
type textarea "cum bacccck I've got a😝"
type textarea "cum bacccck I've got a 😝"
type textarea "cum bacccck I've got a s😝"
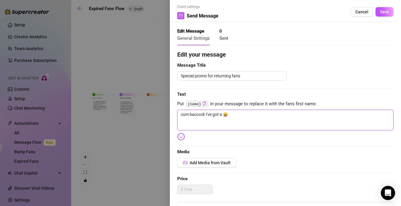
type textarea "cum bacccck I've got a s😝"
type textarea "cum bacccck I've got a sp😝"
type textarea "cum bacccck I've got a spe😝"
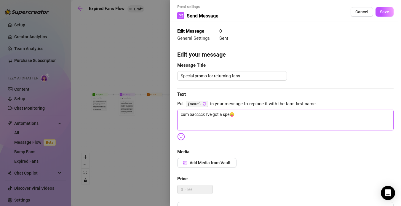
type textarea "cum bacccck I've got a spec😝"
type textarea "cum bacccck I've got a speci😝"
type textarea "cum bacccck I've got a specia😝"
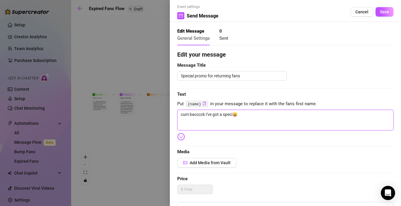
type textarea "cum bacccck I've got a specia😝"
type textarea "cum bacccck I've got a special😝"
type textarea "cum bacccck I've got a special 😝"
type textarea "cum bacccck I've got a special s😝"
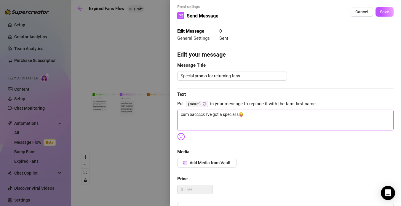
type textarea "cum bacccck I've got a special su😝"
type textarea "cum bacccck I've got a special sur😝"
type textarea "cum bacccck I've got a special surp😝"
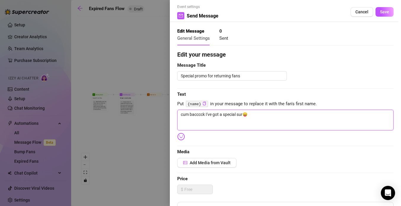
type textarea "cum bacccck I've got a special surp😝"
type textarea "cum bacccck I've got a special surpr😝"
type textarea "cum bacccck I've got a special surpri😝"
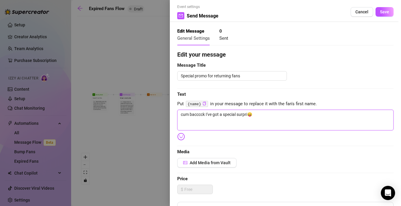
type textarea "cum bacccck I've got a special surpris😝"
type textarea "cum bacccck I've got a special surprise😝"
type textarea "cum bacccck I've got a special surprise 😝"
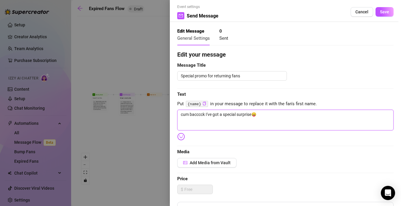
type textarea "cum bacccck I've got a special surprise 😝"
type textarea "cum bacccck I've got a special surprise f😝"
type textarea "cum bacccck I've got a special surprise fo😝"
type textarea "cum bacccck I've got a special surprise for😝"
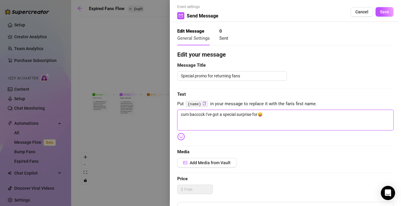
type textarea "cum bacccck I've got a special surprise for 😝"
type textarea "cum bacccck I've got a special surprise for u😝"
click at [389, 15] on button "Save" at bounding box center [384, 11] width 18 height 9
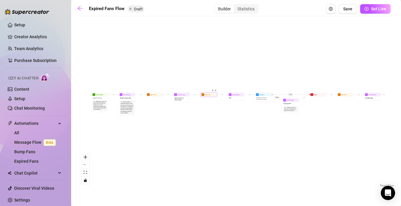
click at [210, 96] on div "Wait for 2d" at bounding box center [209, 94] width 17 height 5
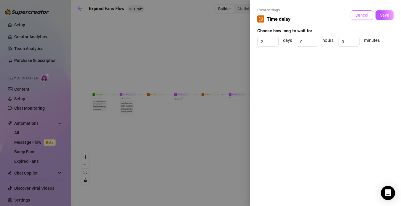
click at [364, 12] on button "Cancel" at bounding box center [362, 14] width 23 height 9
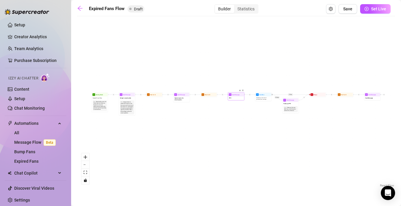
click at [237, 92] on div at bounding box center [240, 91] width 7 height 8
type textarea "PPV"
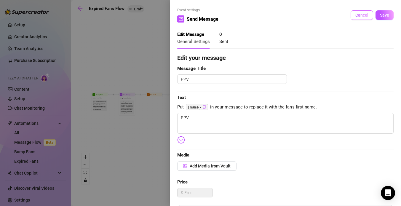
click at [357, 15] on span "Cancel" at bounding box center [361, 15] width 13 height 5
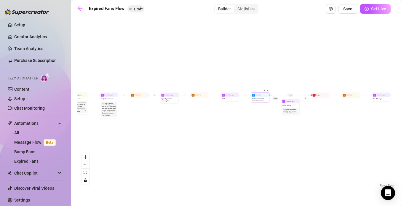
click at [265, 97] on div "Wait 8 hours, then check if purchased last message" at bounding box center [260, 99] width 17 height 5
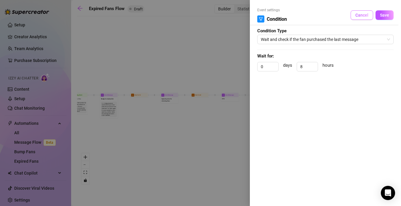
click at [360, 18] on button "Cancel" at bounding box center [362, 14] width 23 height 9
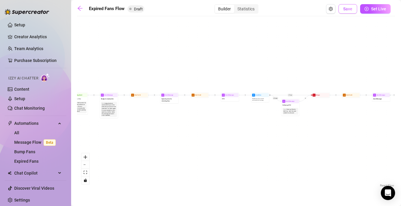
click at [348, 9] on span "Save" at bounding box center [347, 9] width 9 height 5
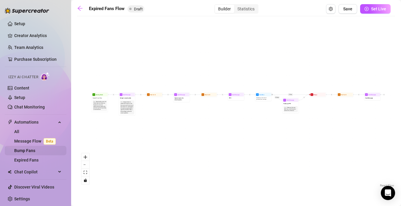
scroll to position [0, 0]
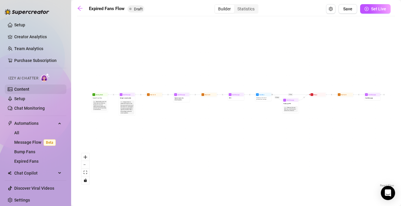
click at [29, 87] on link "Content" at bounding box center [21, 89] width 15 height 5
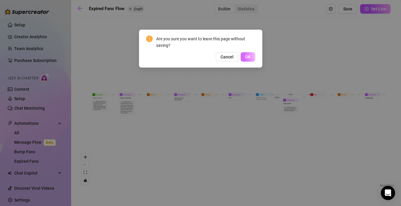
click at [247, 56] on span "OK" at bounding box center [248, 57] width 6 height 5
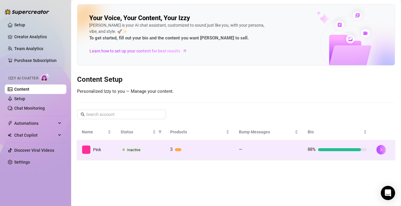
click at [259, 144] on td "—" at bounding box center [268, 149] width 69 height 19
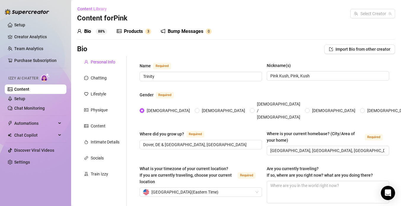
click at [254, 141] on input "Dover, DE & [GEOGRAPHIC_DATA], [GEOGRAPHIC_DATA]" at bounding box center [200, 144] width 114 height 7
click at [181, 28] on div "Bump Messages" at bounding box center [186, 31] width 36 height 7
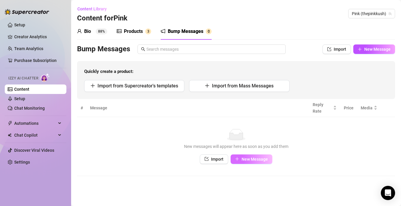
click at [247, 162] on button "New Message" at bounding box center [252, 158] width 42 height 9
type textarea "Type your message here..."
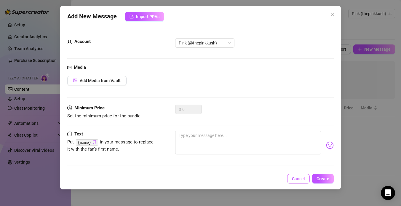
click at [301, 178] on span "Cancel" at bounding box center [298, 178] width 13 height 5
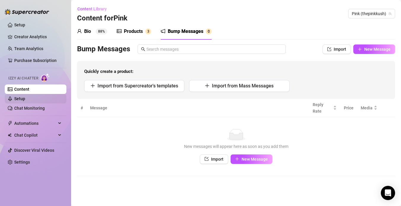
click at [25, 97] on link "Setup" at bounding box center [19, 98] width 11 height 5
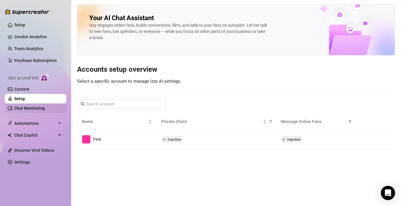
click at [45, 106] on link "Chat Monitoring" at bounding box center [29, 108] width 31 height 5
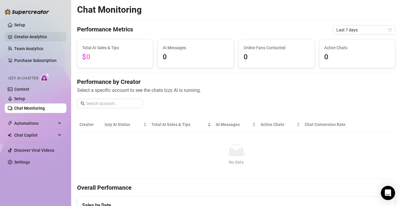
click at [33, 38] on link "Creator Analytics" at bounding box center [37, 36] width 47 height 9
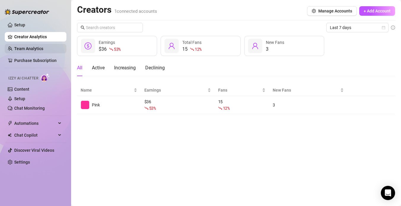
click at [29, 46] on link "Team Analytics" at bounding box center [28, 48] width 29 height 5
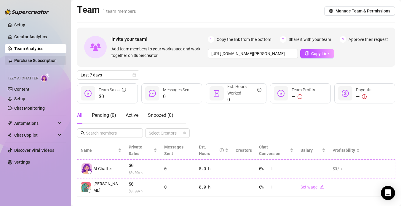
click at [42, 63] on link "Purchase Subscription" at bounding box center [35, 60] width 42 height 5
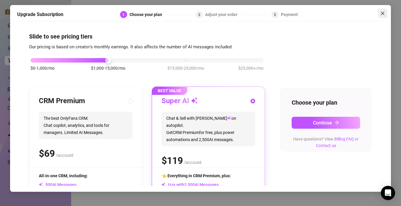
click at [383, 12] on icon "close" at bounding box center [382, 13] width 5 height 5
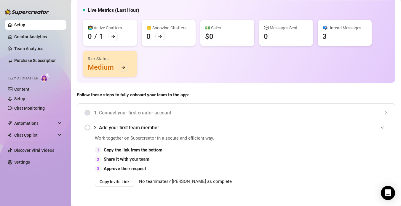
scroll to position [7, 0]
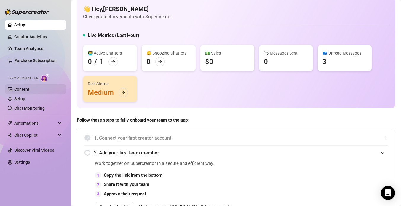
click at [27, 90] on link "Content" at bounding box center [21, 89] width 15 height 5
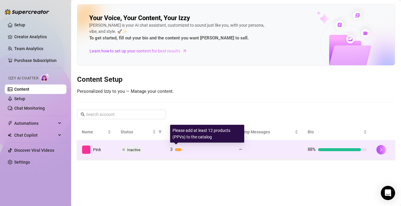
click at [175, 147] on div "3" at bounding box center [199, 149] width 59 height 7
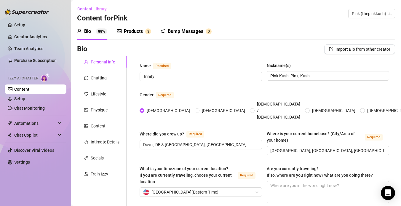
click at [120, 30] on icon "picture" at bounding box center [119, 31] width 5 height 5
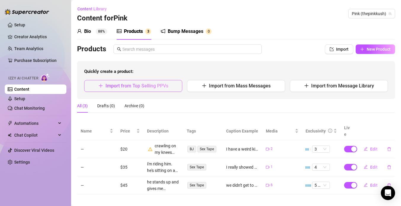
click at [145, 87] on span "Import from Top Selling PPVs" at bounding box center [137, 86] width 63 height 6
type textarea "Type your message here..."
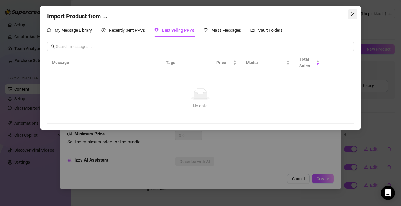
click at [355, 15] on span "Close" at bounding box center [352, 14] width 9 height 5
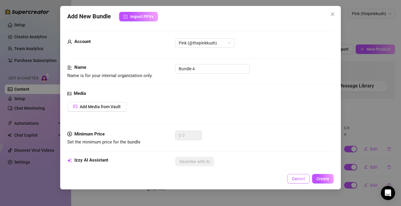
click at [290, 176] on button "Cancel" at bounding box center [298, 178] width 23 height 9
